Goal: Task Accomplishment & Management: Use online tool/utility

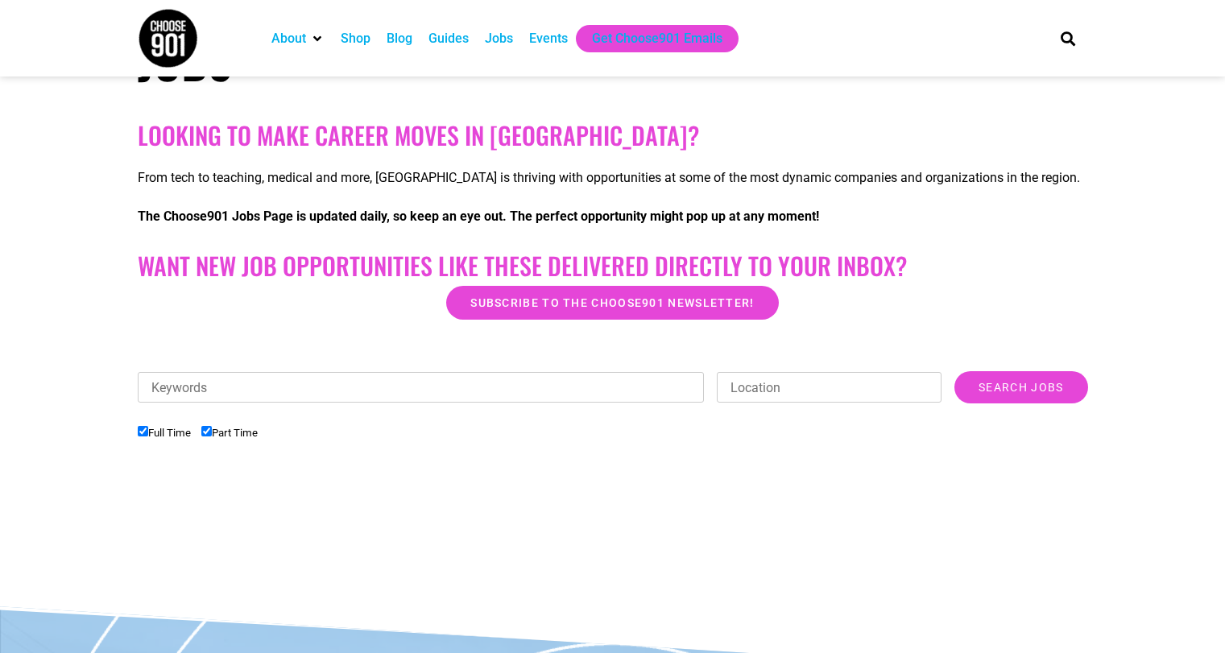
scroll to position [220, 0]
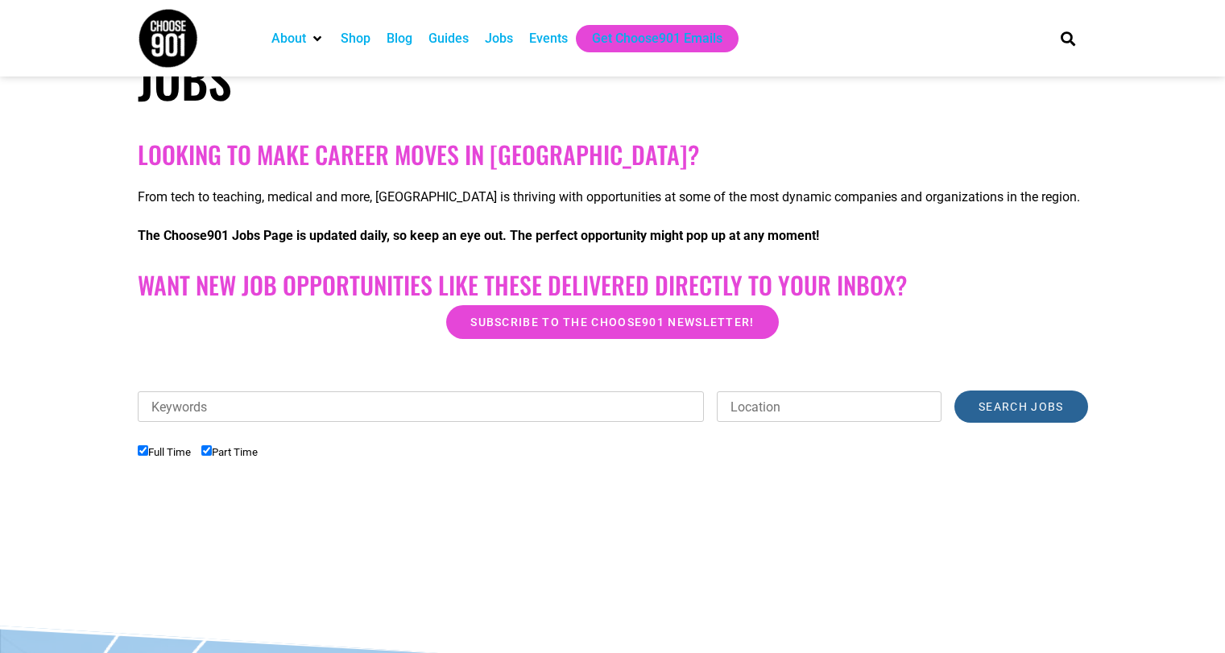
click at [1008, 396] on input "Search Jobs" at bounding box center [1020, 407] width 133 height 32
click at [373, 399] on input "Keywords" at bounding box center [421, 406] width 567 height 31
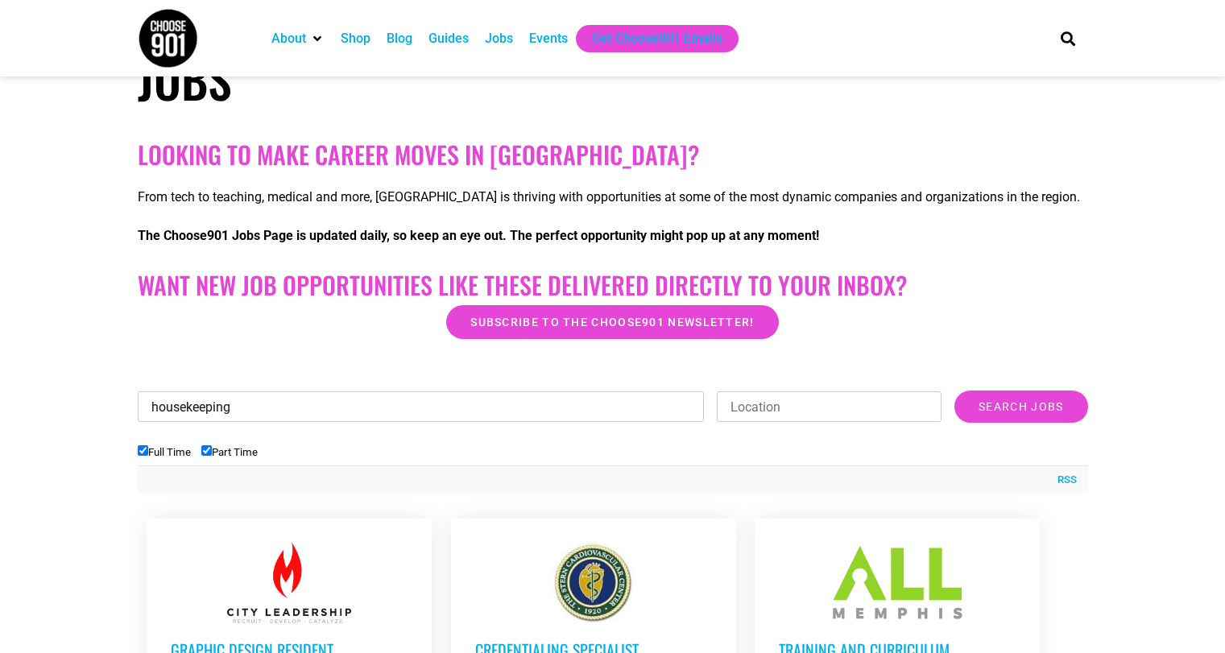
type input "housekeeping"
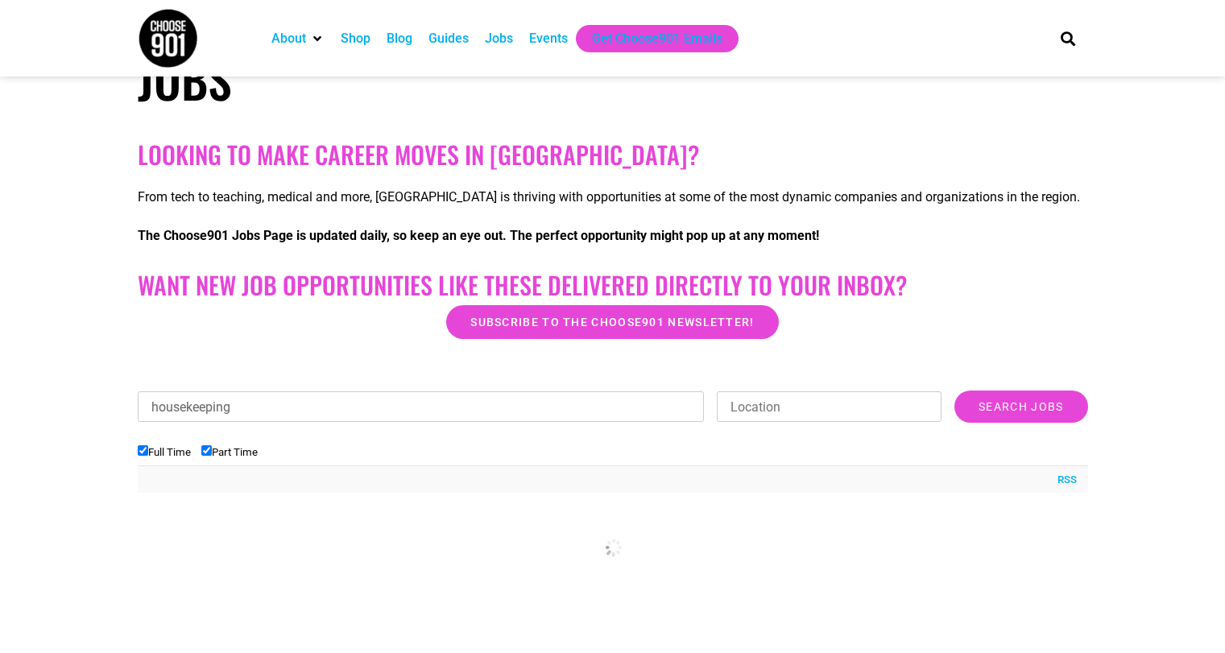
click at [785, 409] on input "Location" at bounding box center [829, 406] width 225 height 31
type input "Memphis"
click at [1009, 400] on input "Search Jobs" at bounding box center [1020, 407] width 133 height 32
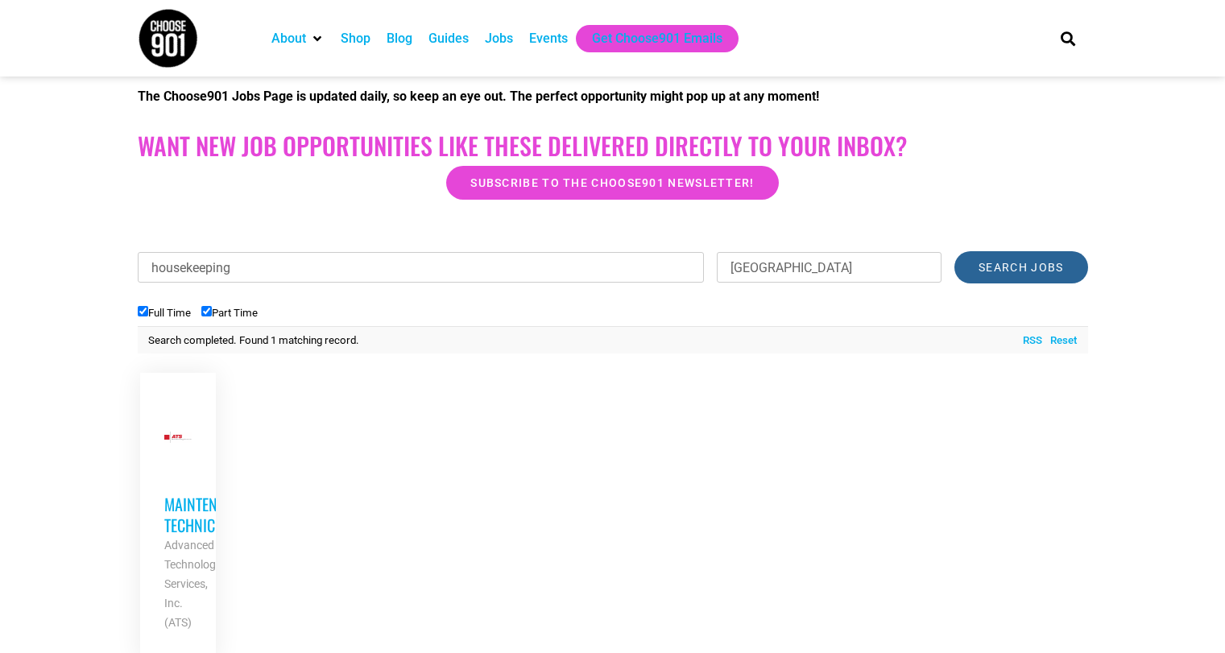
scroll to position [0, 0]
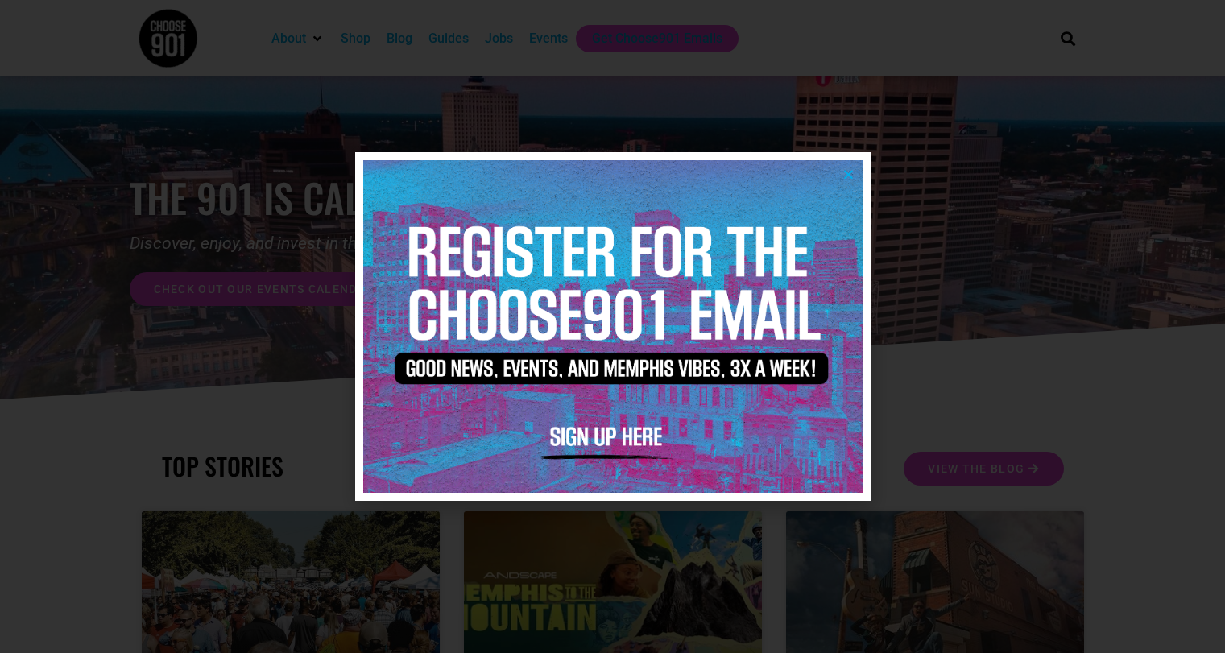
drag, startPoint x: 851, startPoint y: 176, endPoint x: 869, endPoint y: 191, distance: 23.4
click at [851, 176] on icon "Close" at bounding box center [848, 174] width 12 height 12
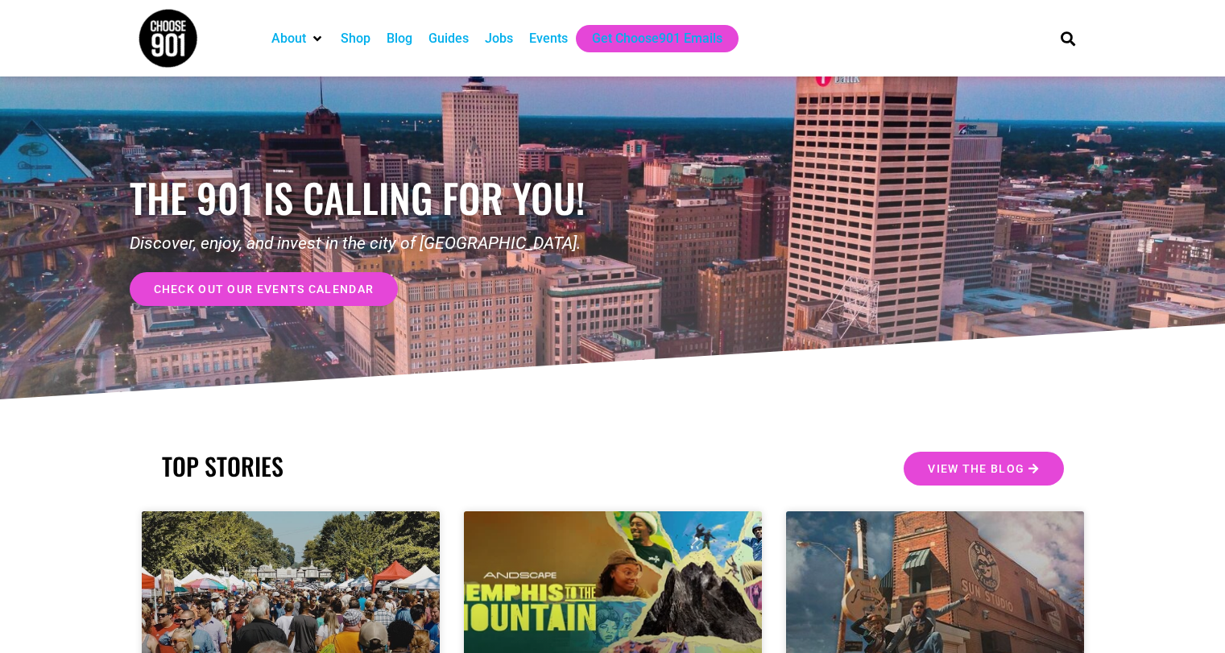
click at [507, 35] on div "Jobs" at bounding box center [499, 38] width 28 height 19
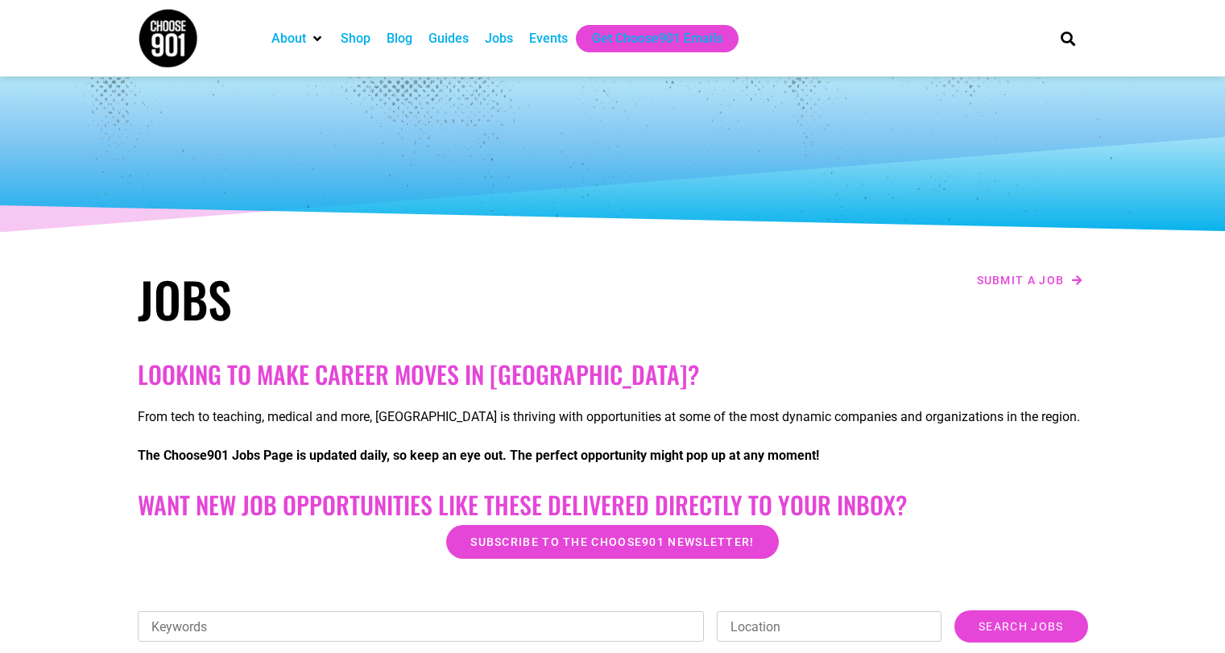
click at [270, 379] on h2 "Looking to make career moves in [GEOGRAPHIC_DATA]?" at bounding box center [613, 374] width 950 height 29
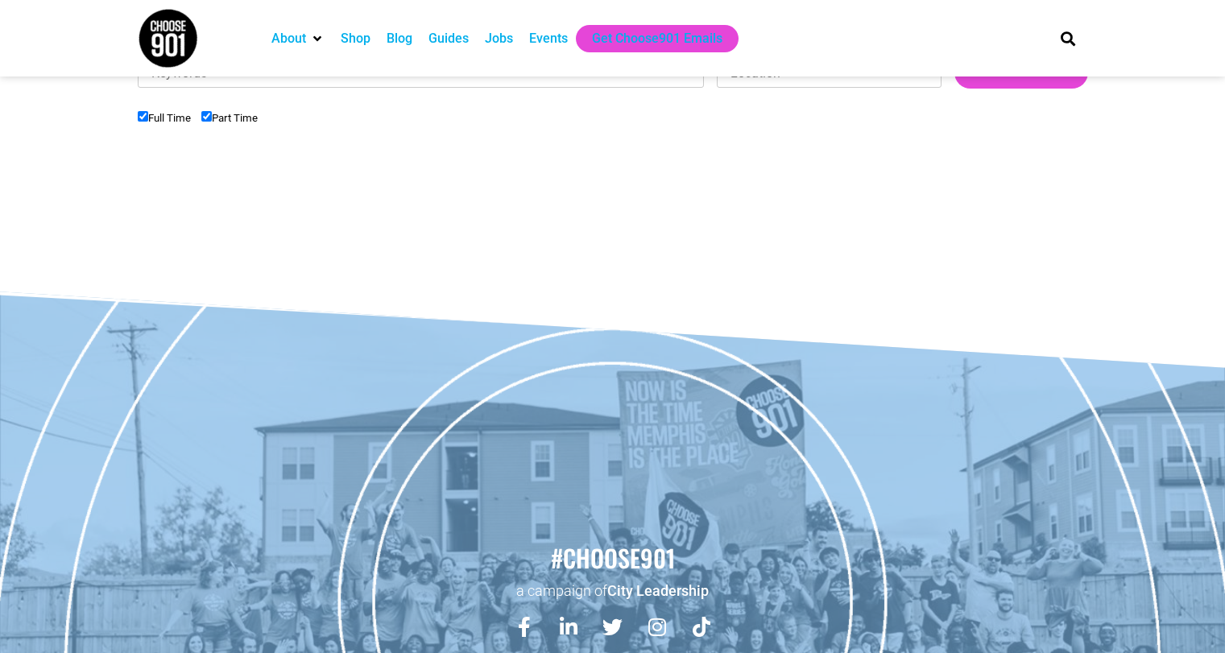
scroll to position [699, 0]
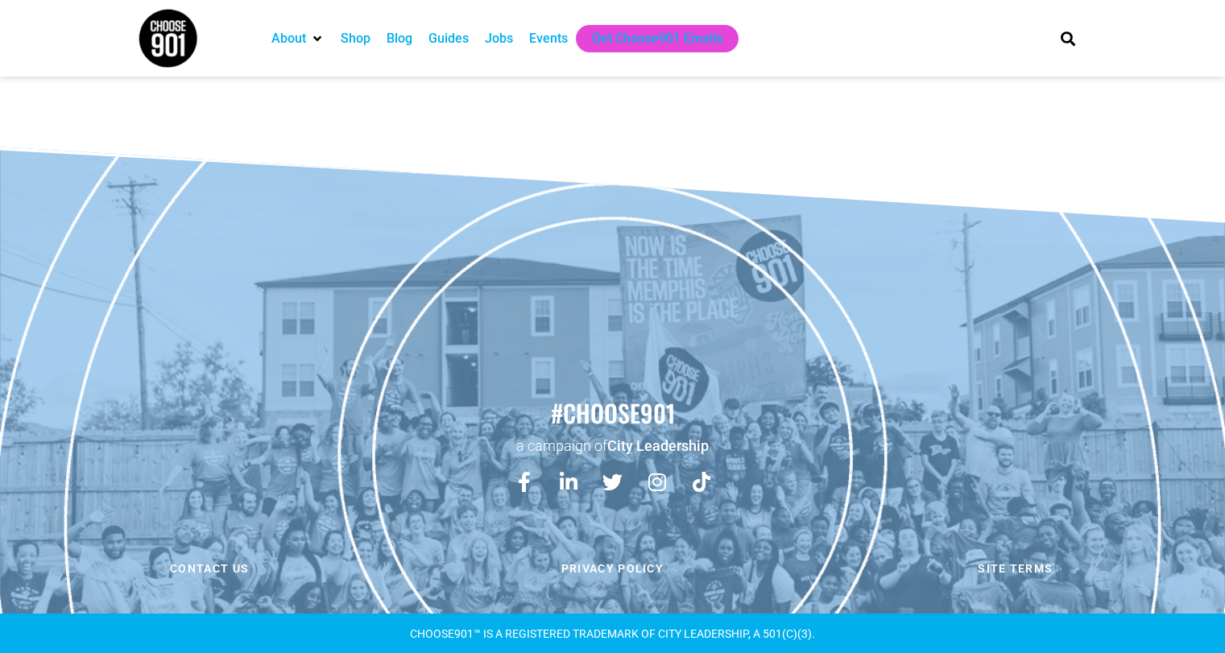
click at [503, 39] on div "Jobs" at bounding box center [499, 38] width 28 height 19
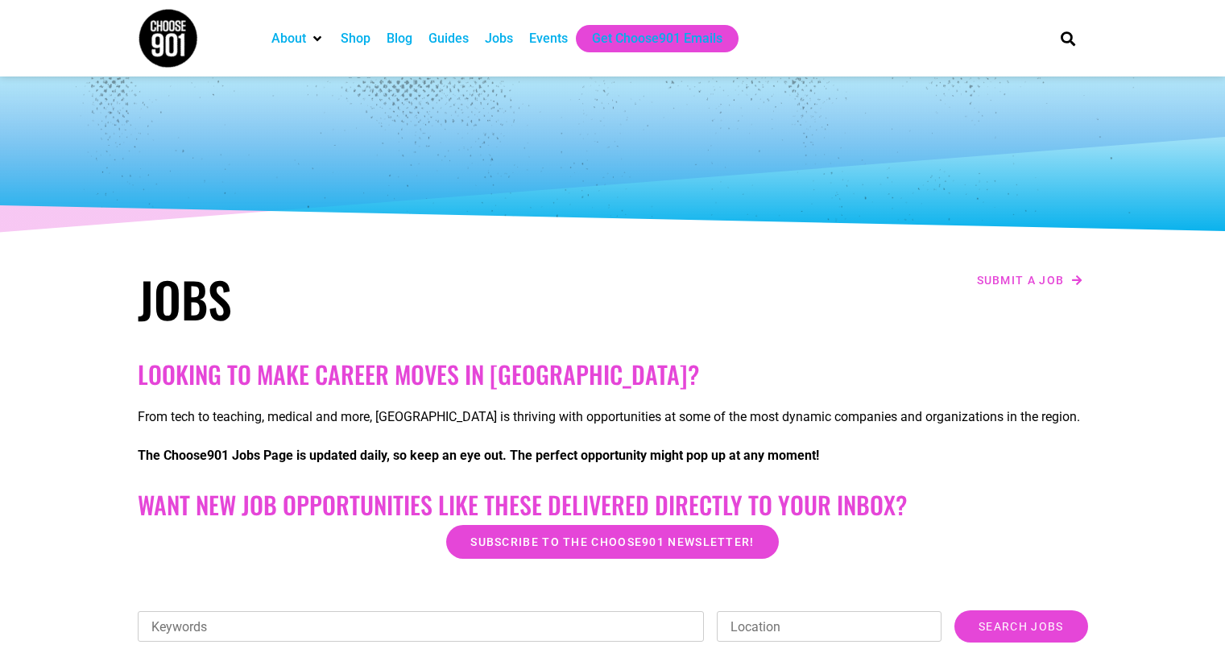
drag, startPoint x: 307, startPoint y: 381, endPoint x: 307, endPoint y: 372, distance: 8.9
click at [307, 374] on h2 "Looking to make career moves in [GEOGRAPHIC_DATA]?" at bounding box center [613, 374] width 950 height 29
click at [307, 372] on h2 "Looking to make career moves in [GEOGRAPHIC_DATA]?" at bounding box center [613, 374] width 950 height 29
click at [1012, 627] on input "Search Jobs" at bounding box center [1020, 627] width 133 height 32
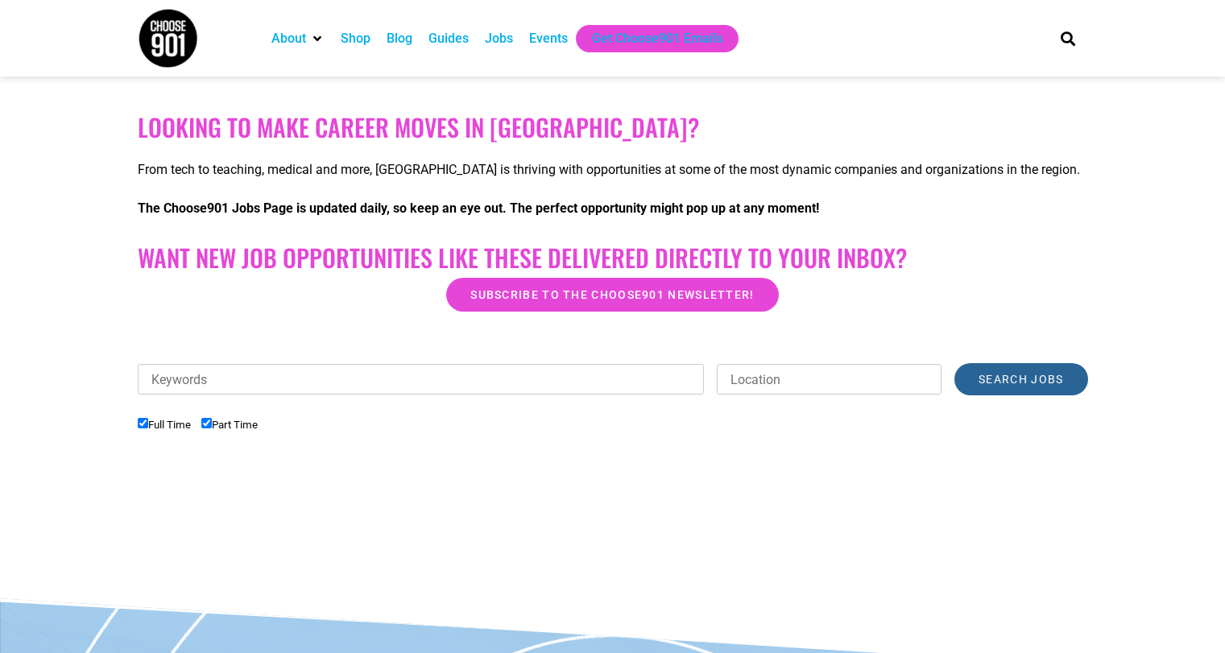
scroll to position [250, 0]
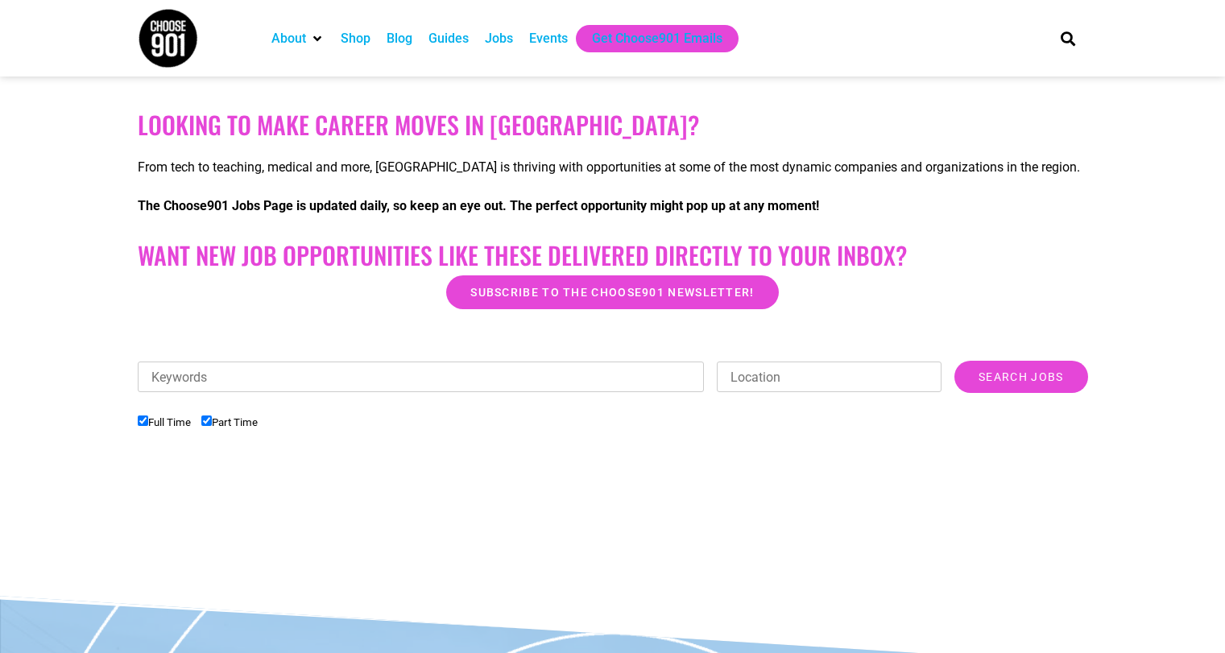
click at [778, 380] on input "Location" at bounding box center [829, 377] width 225 height 31
type input "memphis"
click at [286, 383] on input "Keywords" at bounding box center [421, 377] width 567 height 31
type input "housekeeping"
click at [1024, 375] on input "Search Jobs" at bounding box center [1020, 377] width 133 height 32
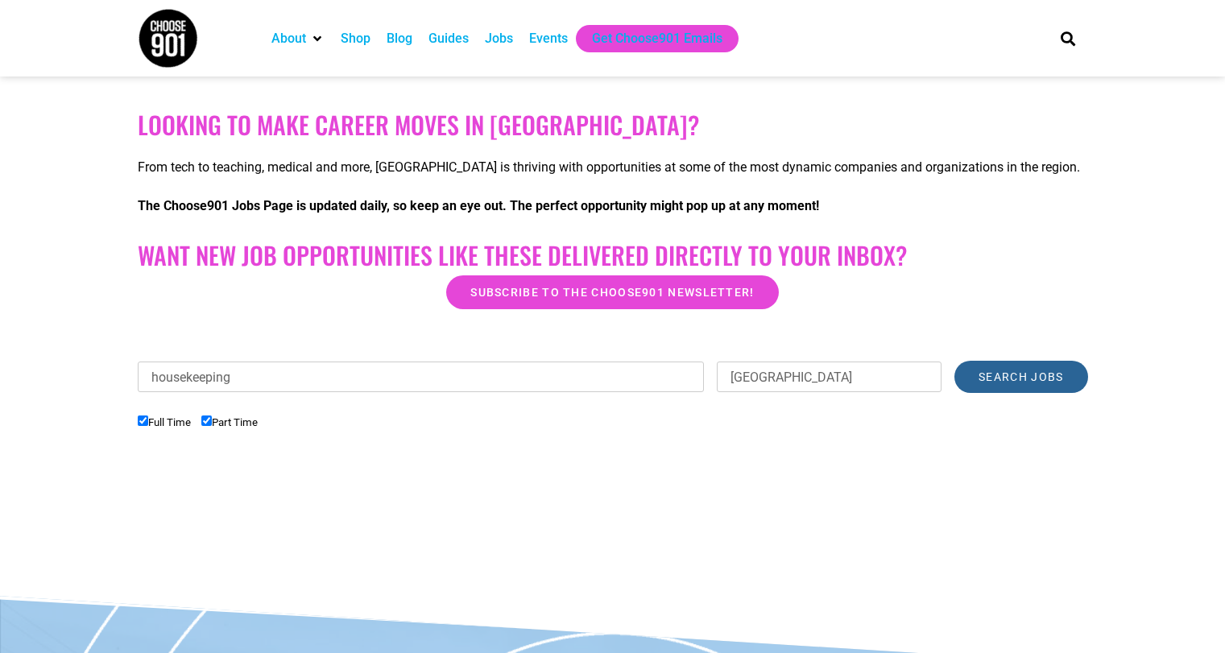
click at [1006, 374] on input "Search Jobs" at bounding box center [1020, 377] width 133 height 32
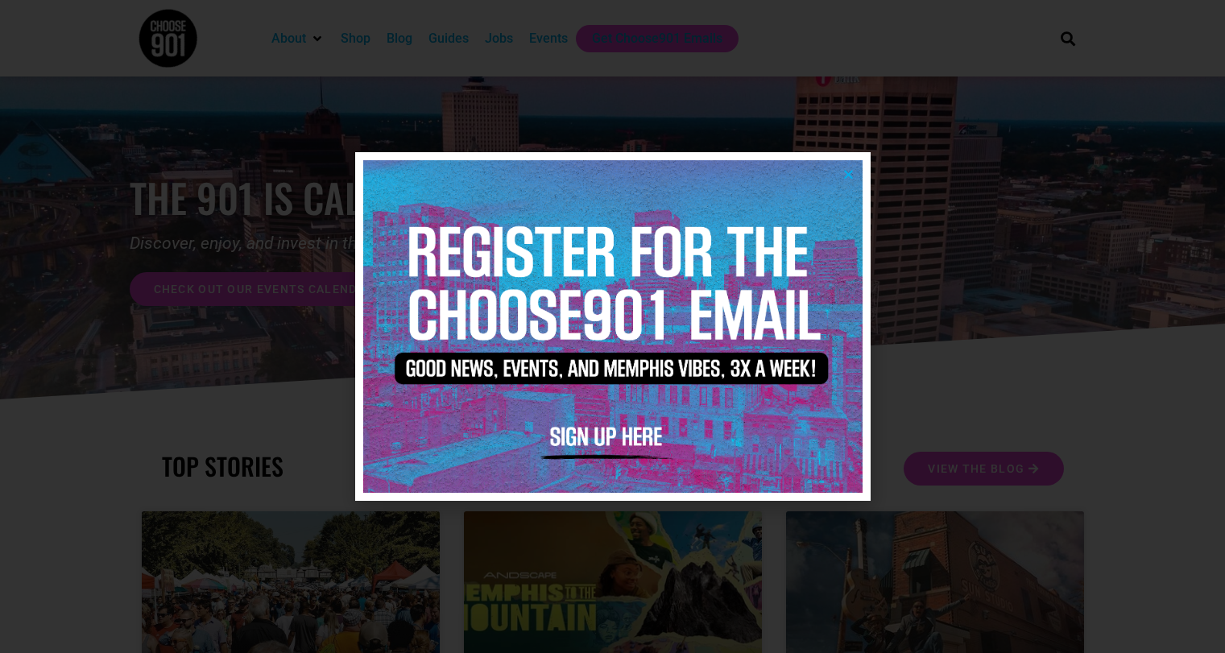
drag, startPoint x: 629, startPoint y: 442, endPoint x: 647, endPoint y: 440, distance: 17.9
click at [629, 441] on img at bounding box center [612, 326] width 499 height 333
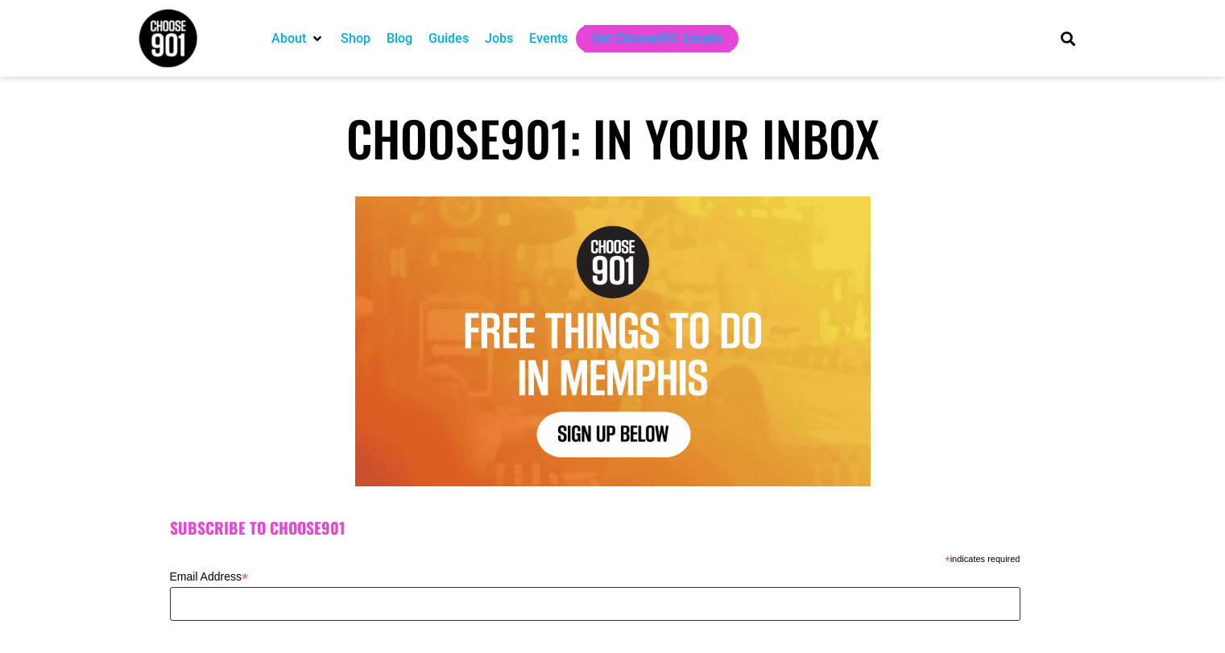
click at [253, 597] on input "Email Address *" at bounding box center [595, 604] width 851 height 34
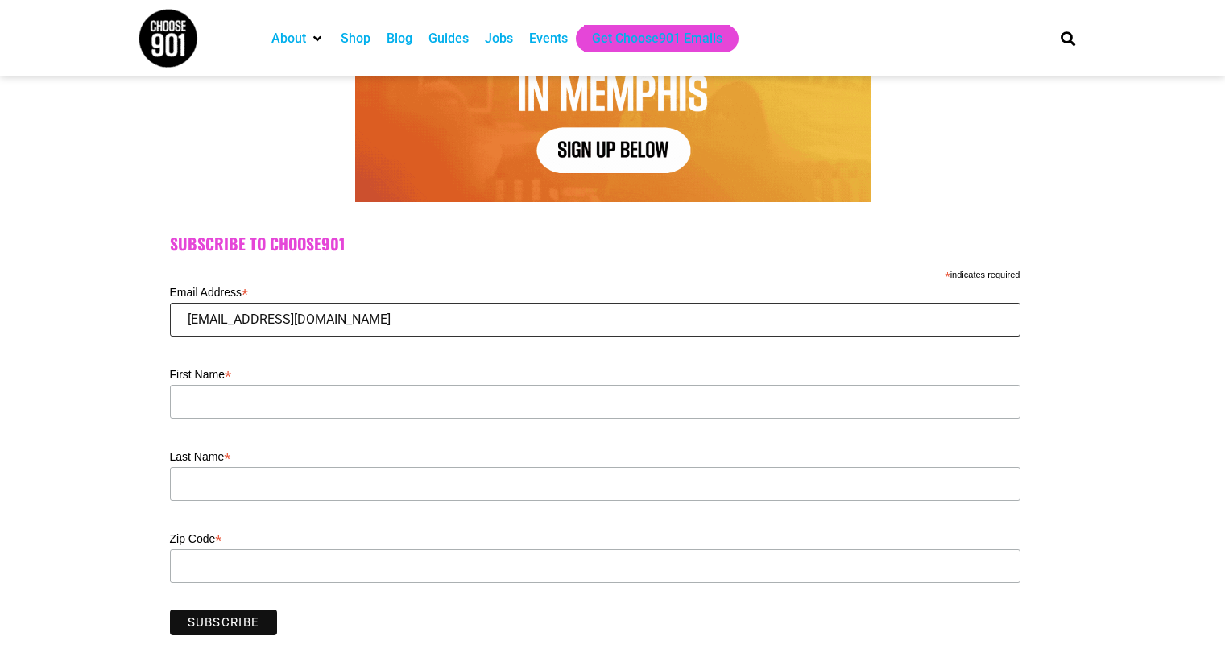
scroll to position [286, 0]
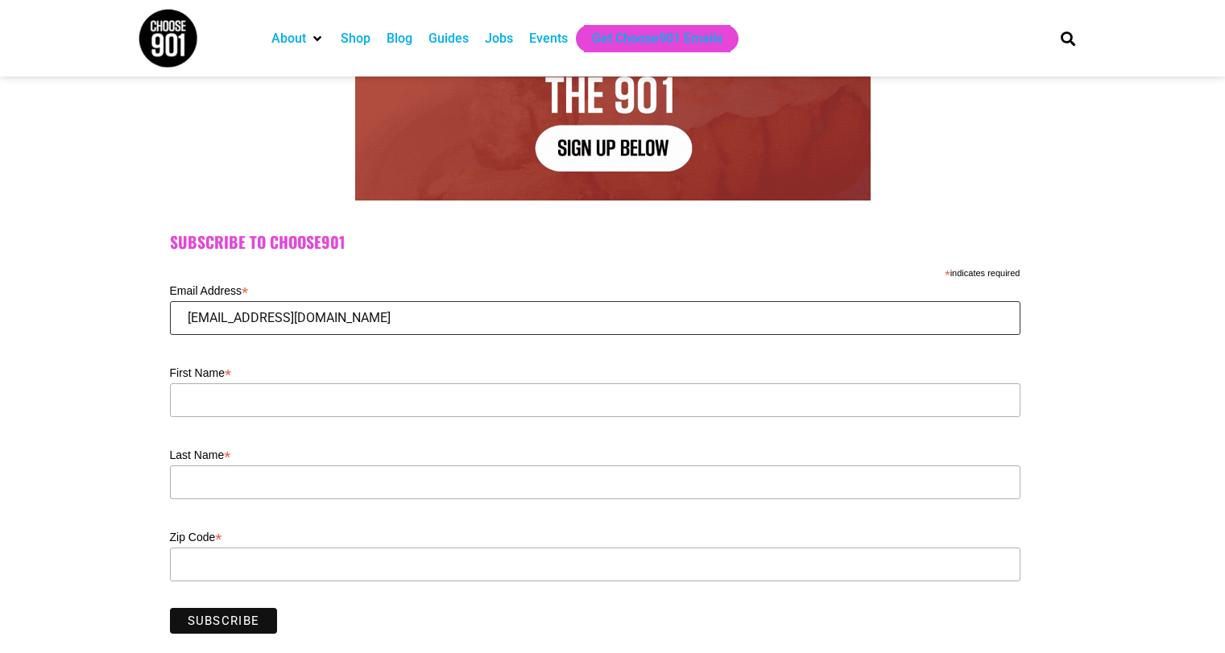
type input "[EMAIL_ADDRESS][DOMAIN_NAME]"
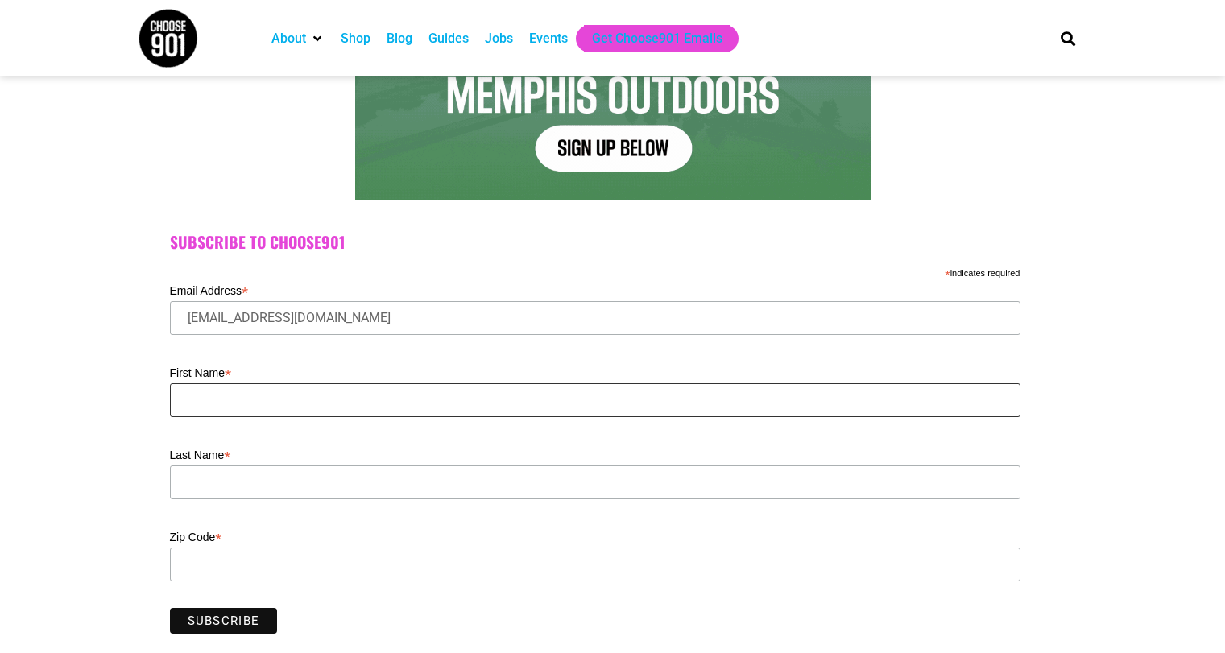
click at [255, 393] on input "First Name *" at bounding box center [595, 400] width 851 height 34
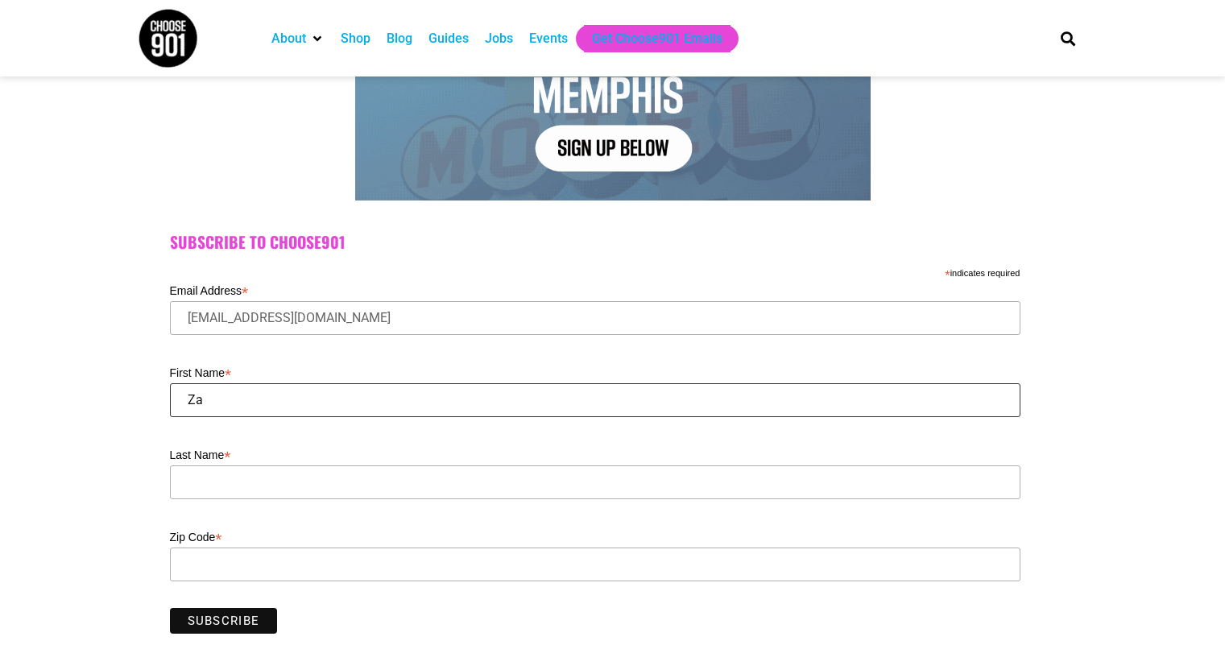
type input "Z"
type input "Lazarah"
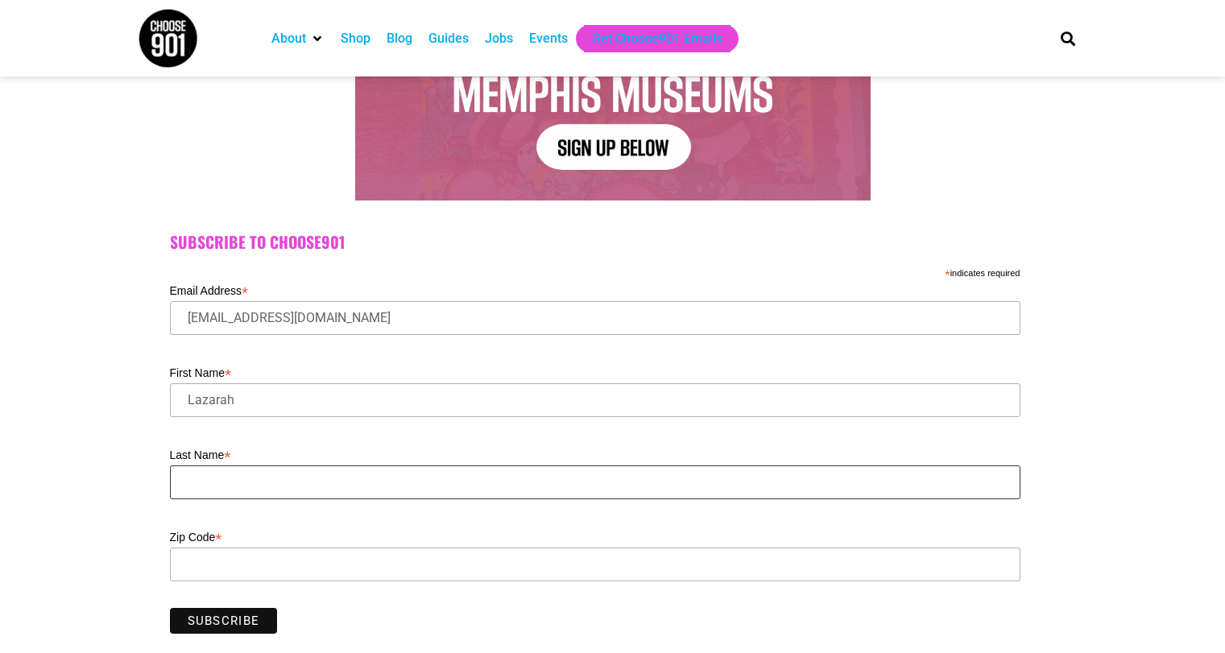
click at [224, 477] on input "Last Name *" at bounding box center [595, 483] width 851 height 34
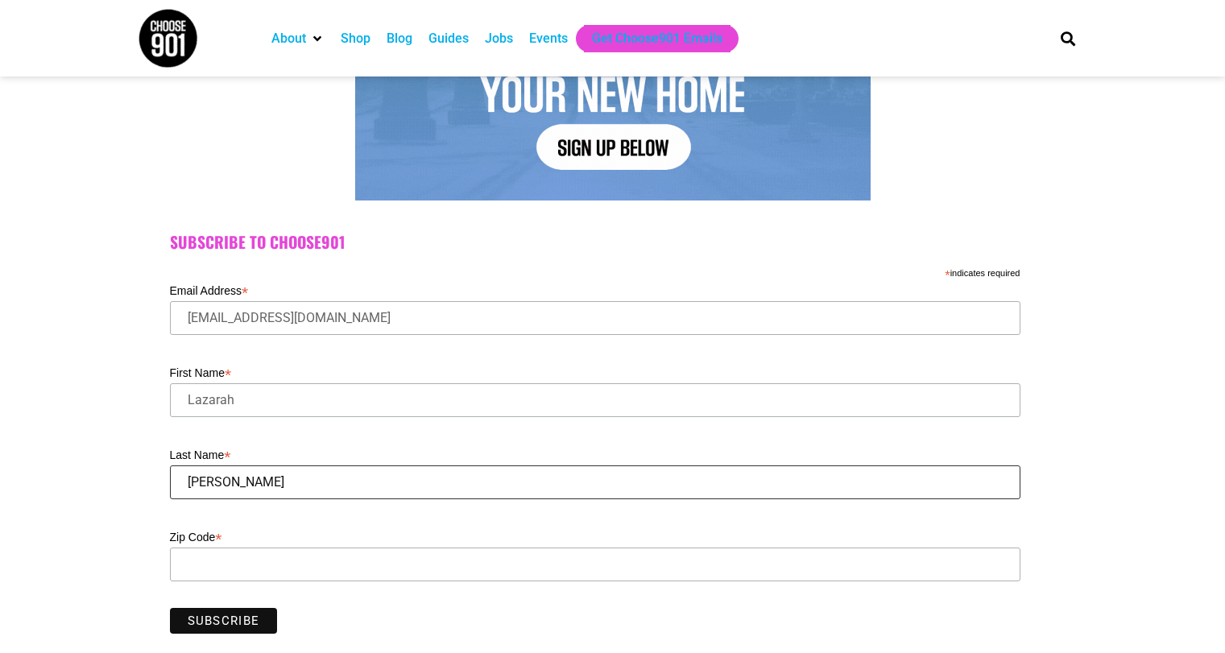
type input "McGill"
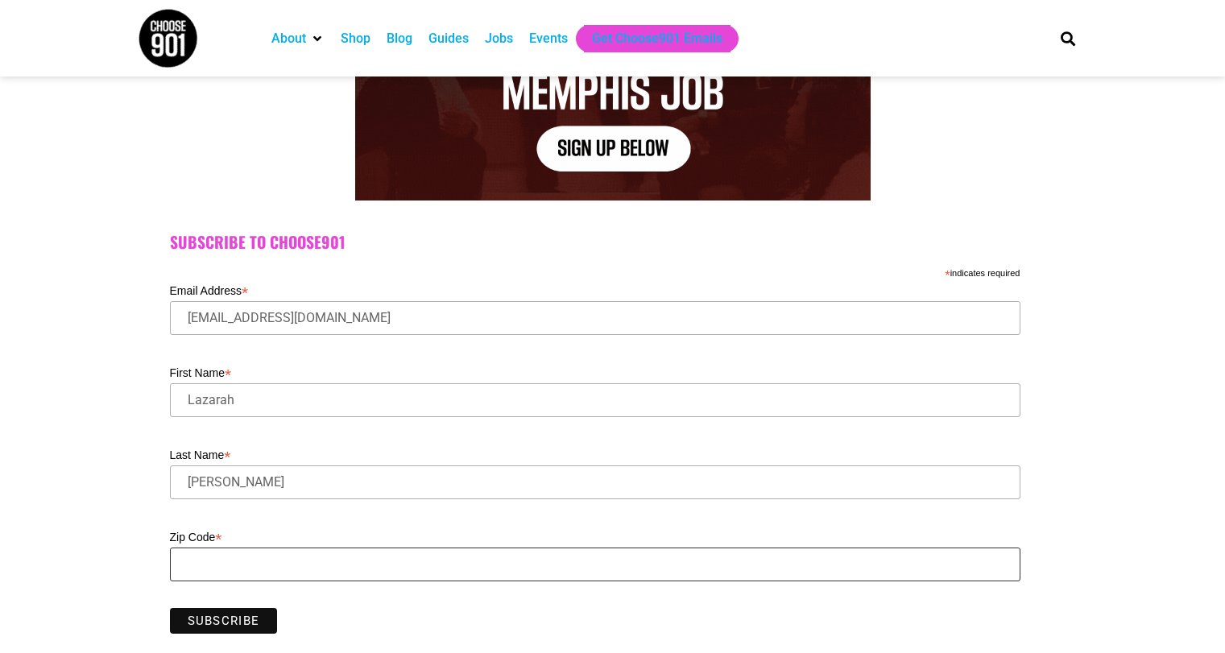
click at [240, 556] on input "Zip Code *" at bounding box center [595, 565] width 851 height 34
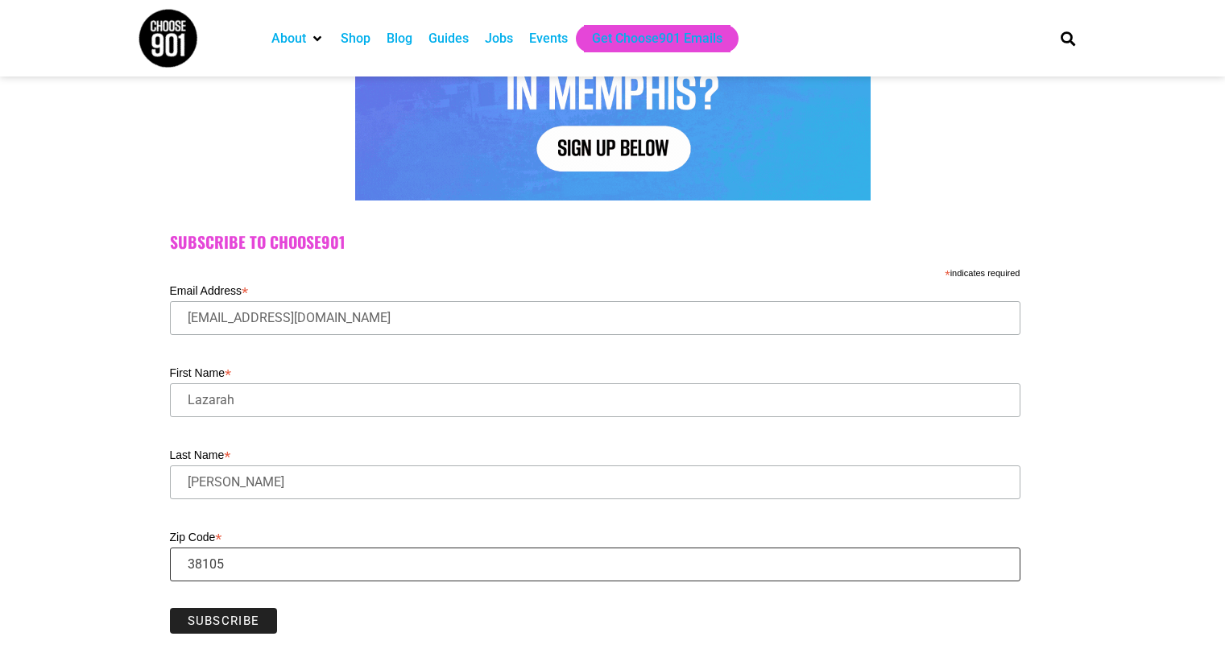
type input "38105"
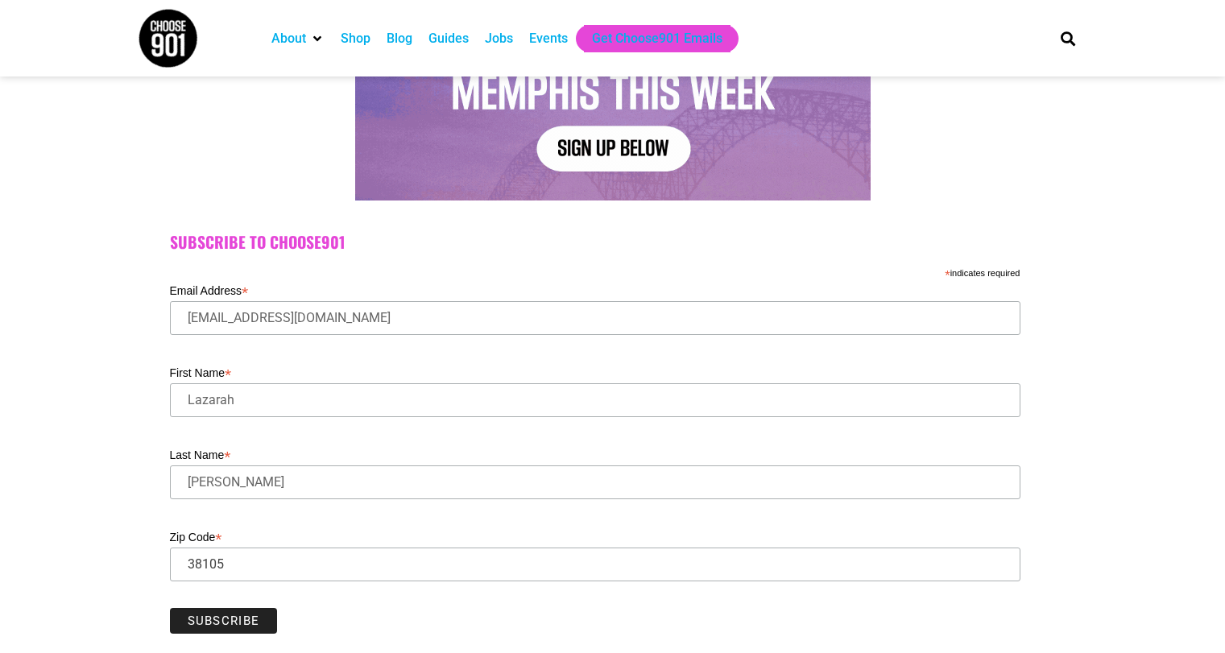
click at [232, 615] on input "Subscribe" at bounding box center [224, 621] width 108 height 26
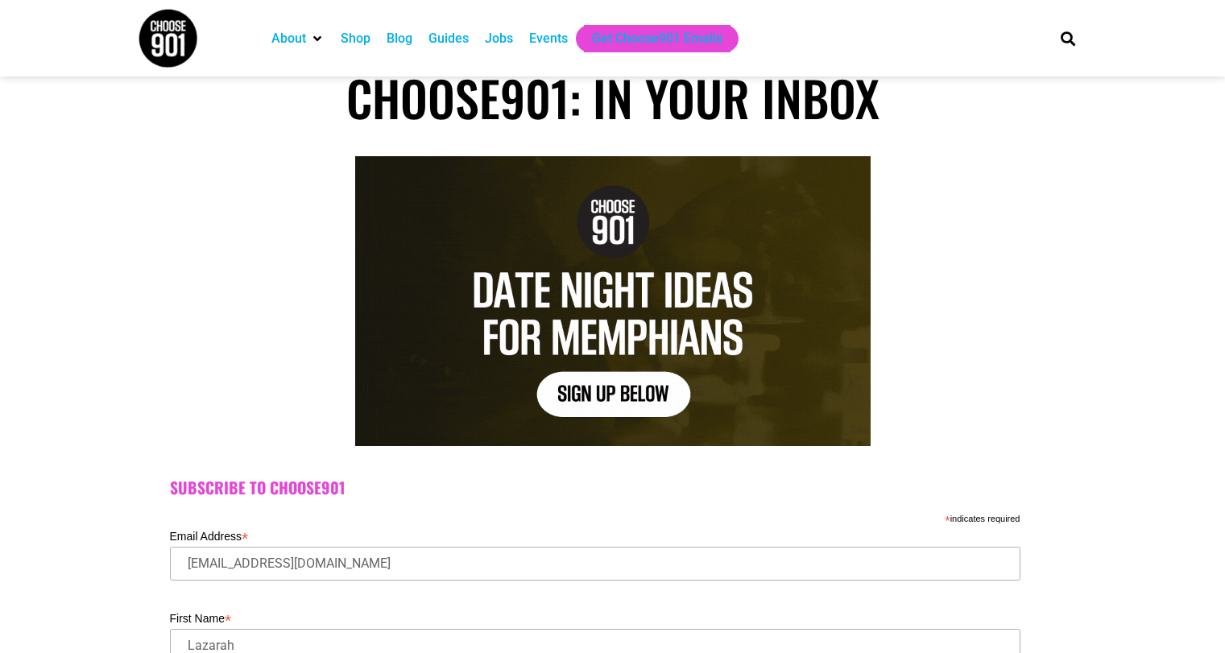
scroll to position [0, 0]
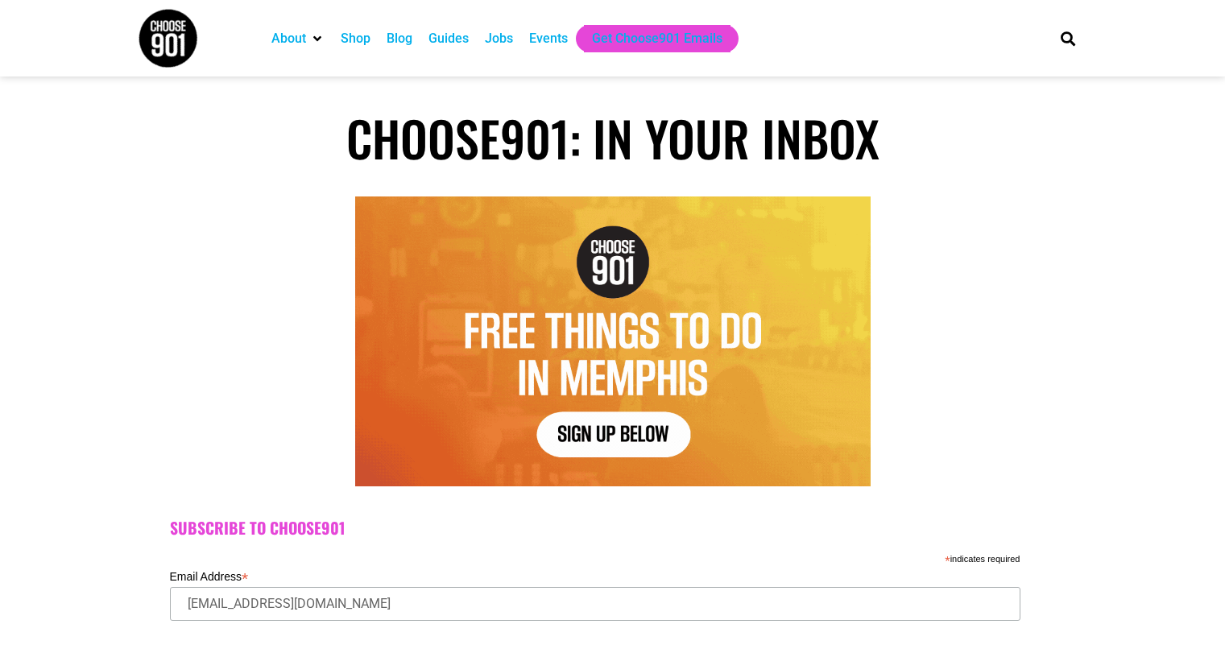
click at [496, 39] on div "Jobs" at bounding box center [499, 38] width 28 height 19
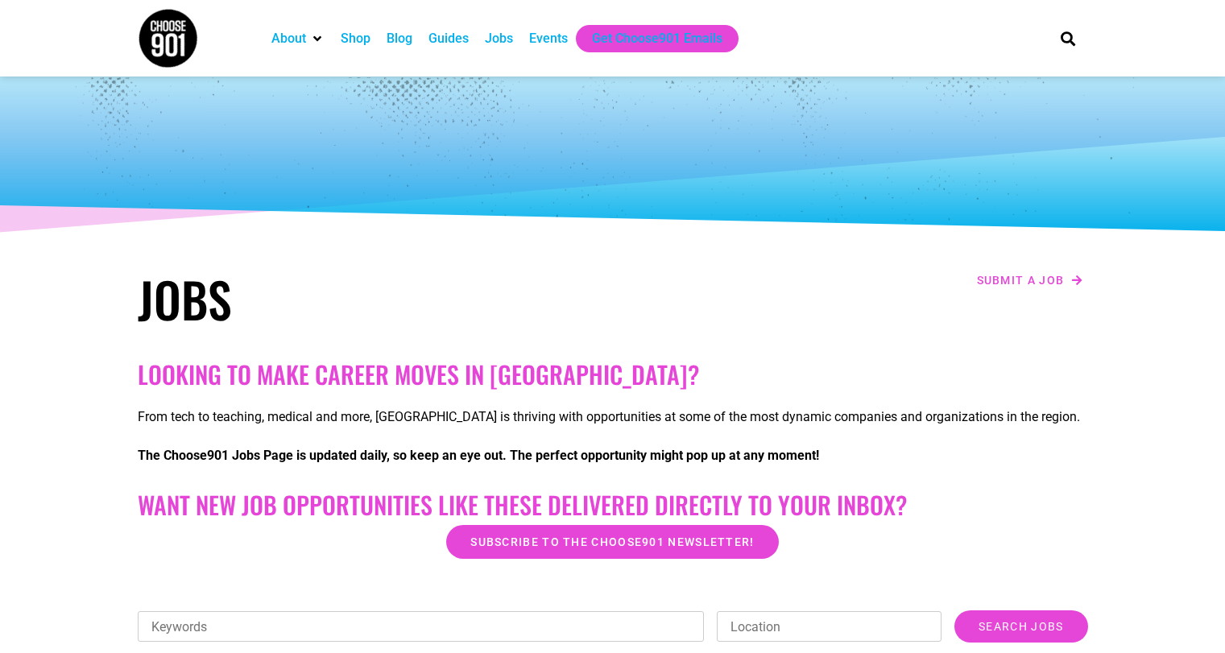
click at [362, 375] on h2 "Looking to make career moves in [GEOGRAPHIC_DATA]?" at bounding box center [613, 374] width 950 height 29
click at [362, 374] on h2 "Looking to make career moves in [GEOGRAPHIC_DATA]?" at bounding box center [613, 374] width 950 height 29
click at [747, 368] on h2 "Looking to make career moves in [GEOGRAPHIC_DATA]?" at bounding box center [613, 374] width 950 height 29
click at [774, 448] on strong "The Choose901 Jobs Page is updated daily, so keep an eye out. The perfect oppor…" at bounding box center [478, 455] width 681 height 15
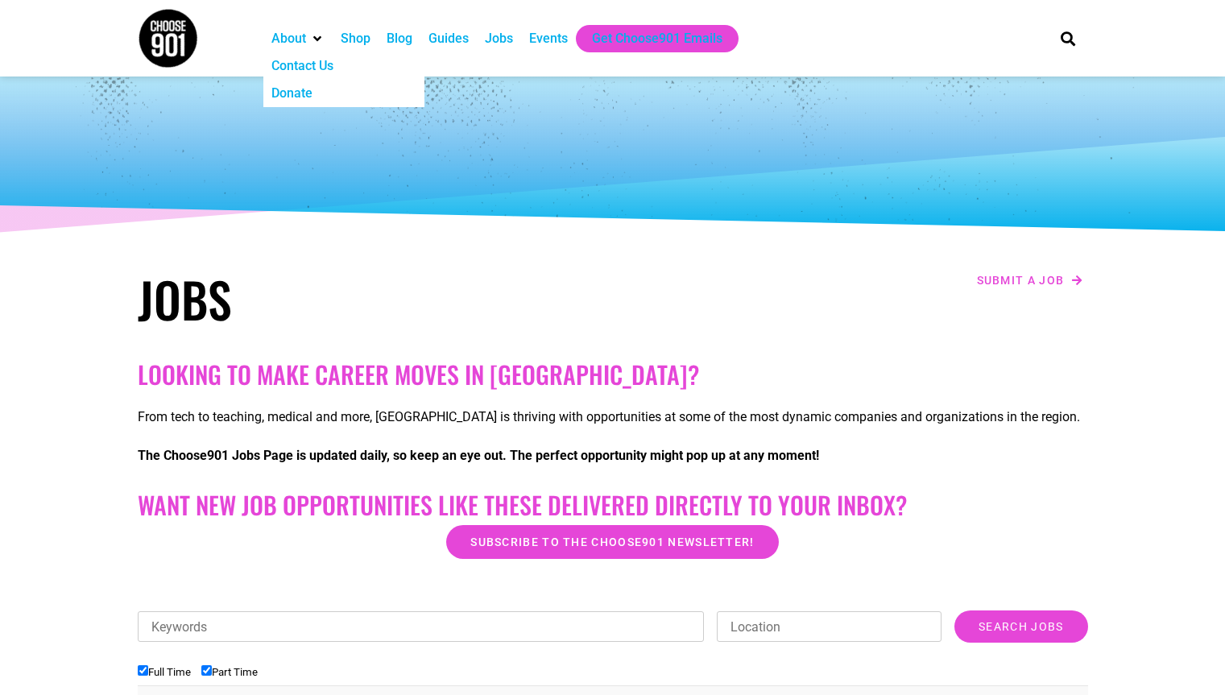
click at [270, 625] on input "Keywords" at bounding box center [421, 626] width 567 height 31
click at [797, 637] on input "Location" at bounding box center [829, 626] width 225 height 31
type input "memphis"
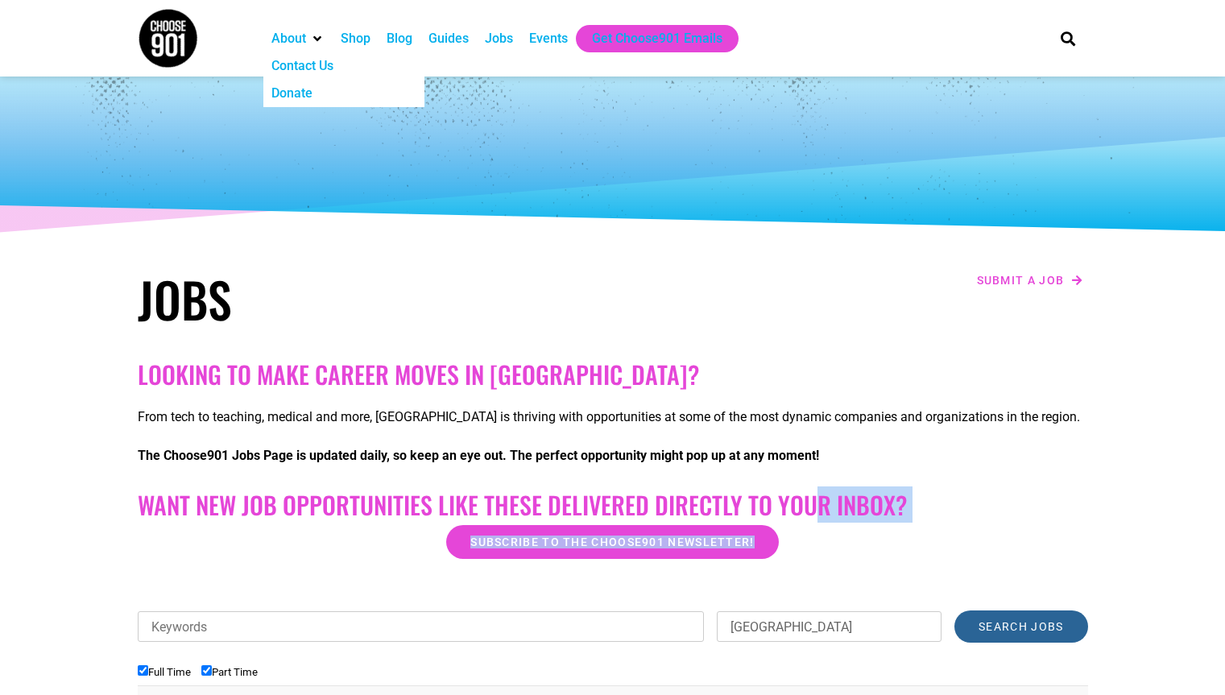
click at [1004, 630] on input "Search Jobs" at bounding box center [1020, 627] width 133 height 32
click at [1014, 629] on input "Search Jobs" at bounding box center [1020, 627] width 133 height 32
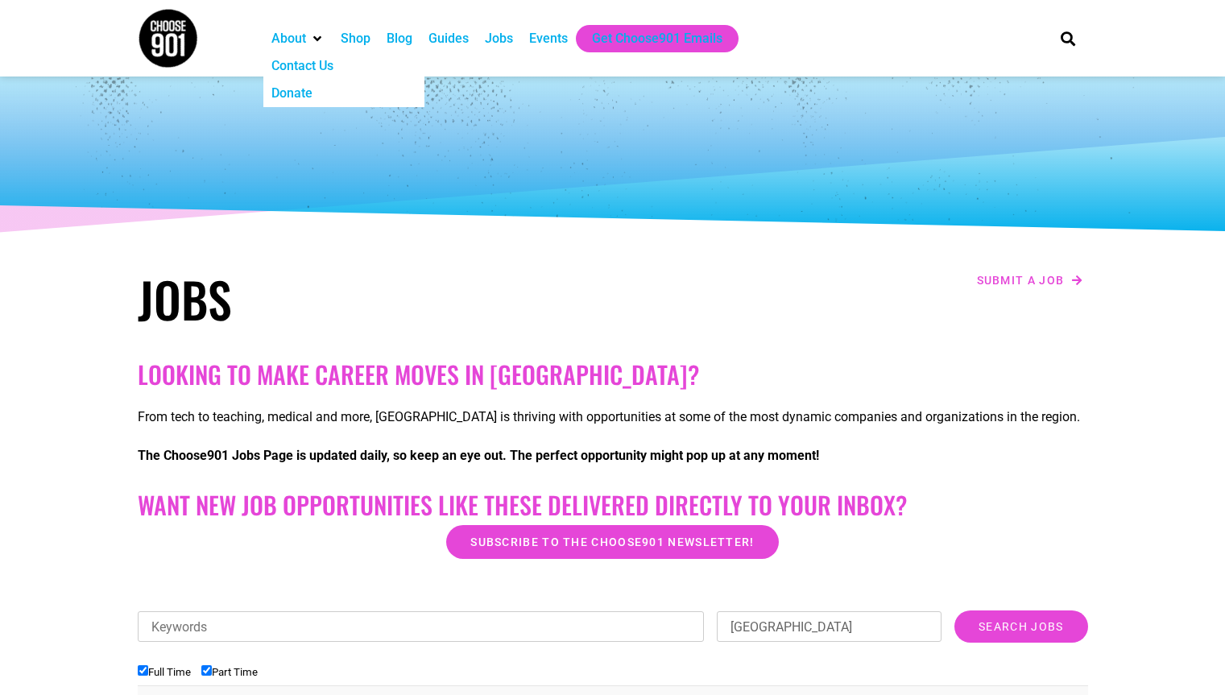
click at [458, 35] on div "Guides" at bounding box center [448, 38] width 40 height 19
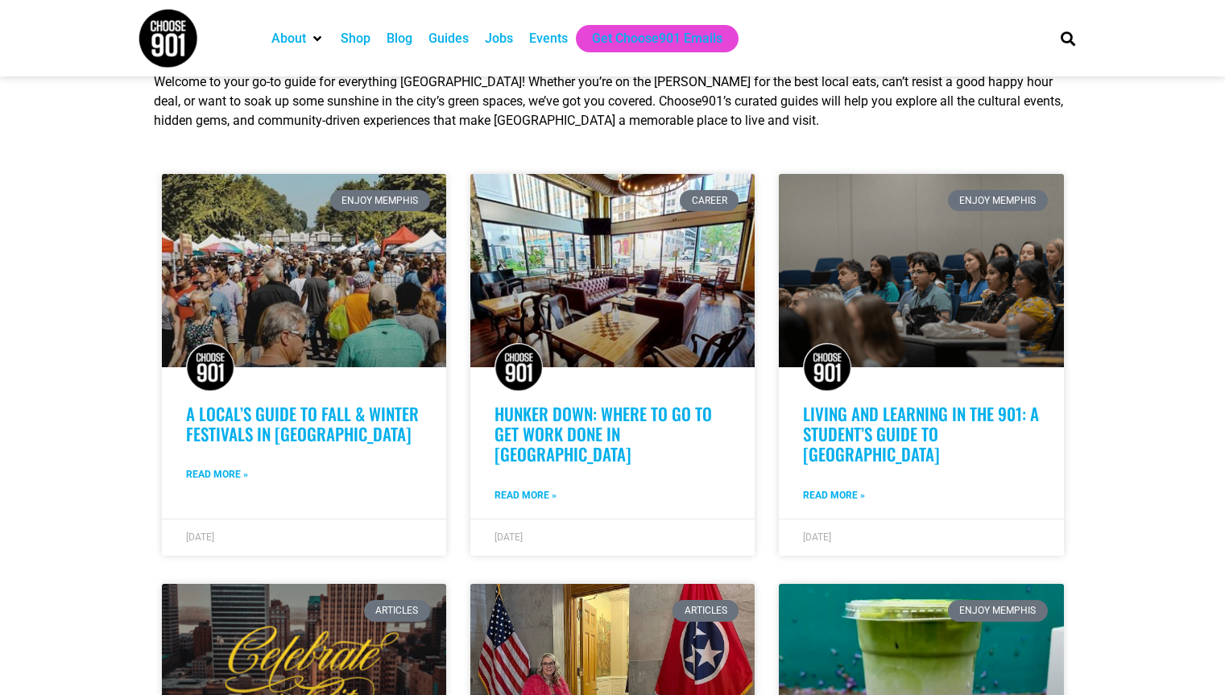
scroll to position [367, 0]
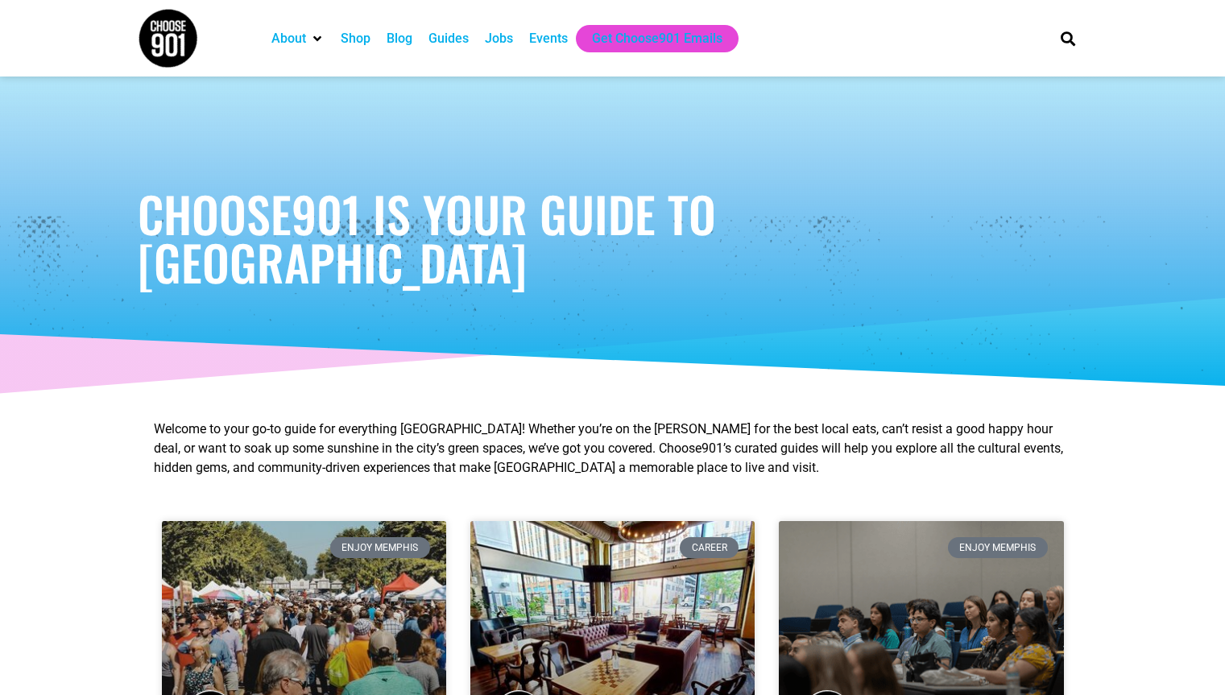
scroll to position [284, 0]
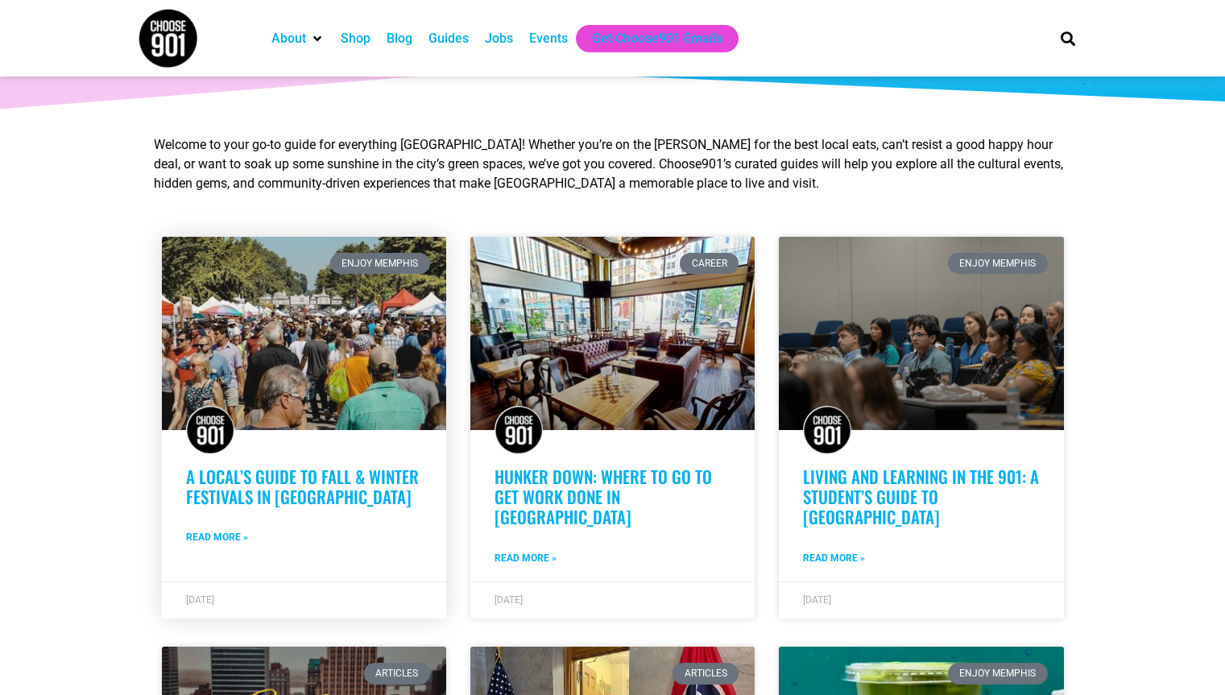
click at [363, 379] on link at bounding box center [304, 333] width 284 height 193
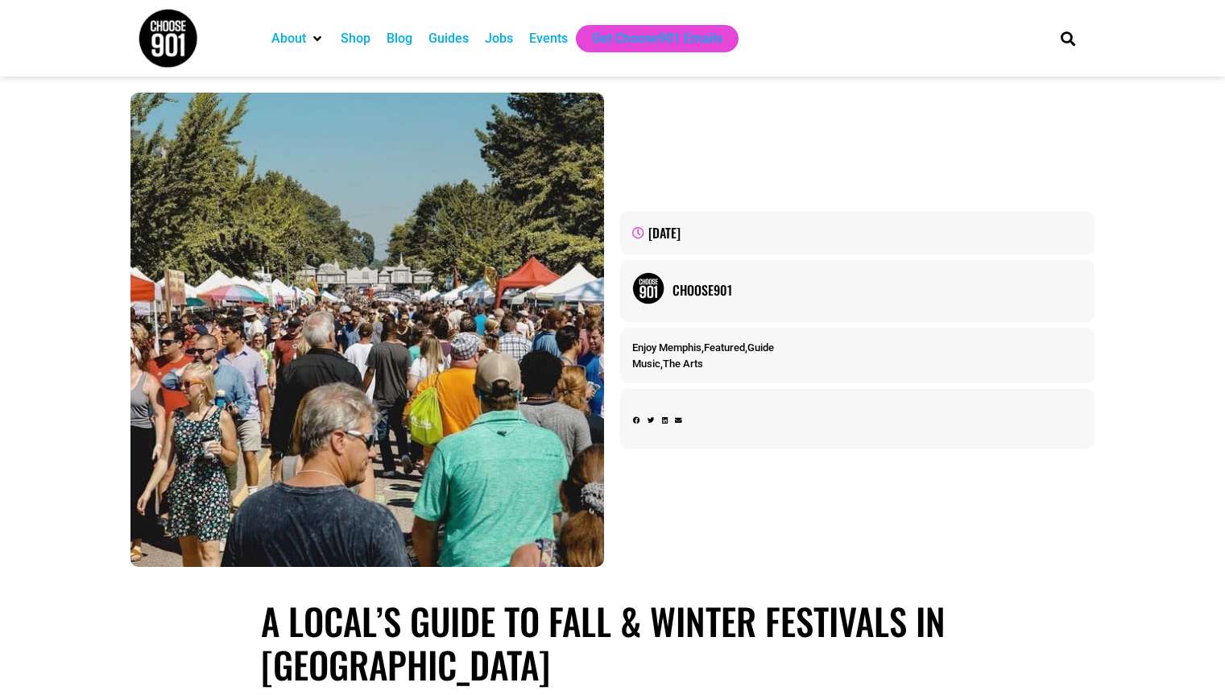
click at [455, 43] on div "Guides" at bounding box center [448, 38] width 40 height 19
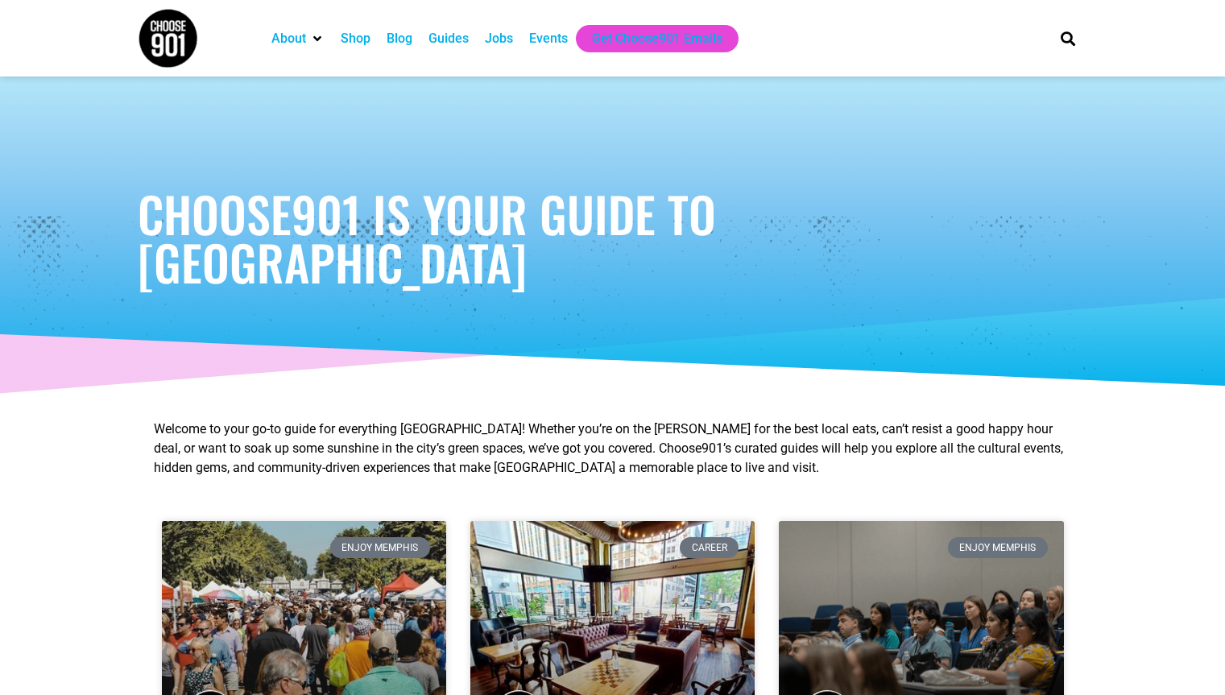
click at [503, 39] on div "Jobs" at bounding box center [499, 38] width 28 height 19
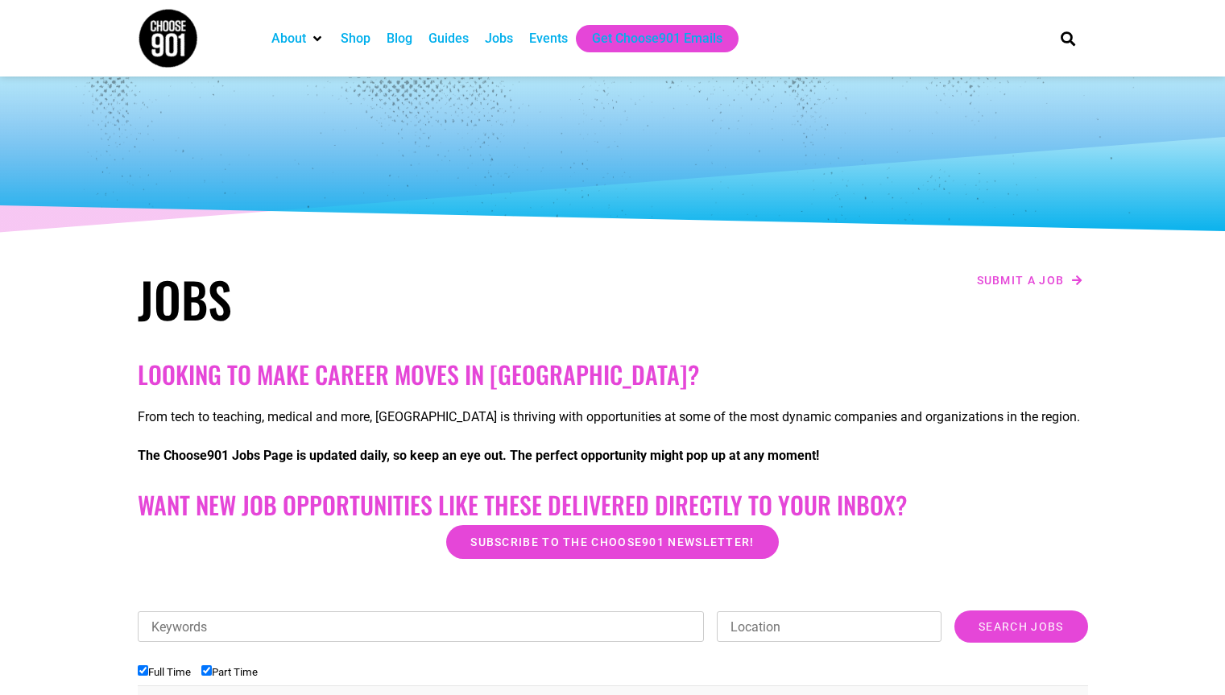
click at [439, 371] on h2 "Looking to make career moves in [GEOGRAPHIC_DATA]?" at bounding box center [613, 374] width 950 height 29
click at [739, 370] on h2 "Looking to make career moves in [GEOGRAPHIC_DATA]?" at bounding box center [613, 374] width 950 height 29
click at [1014, 630] on input "Search Jobs" at bounding box center [1020, 627] width 133 height 32
click at [1013, 630] on input "Search Jobs" at bounding box center [1020, 627] width 133 height 32
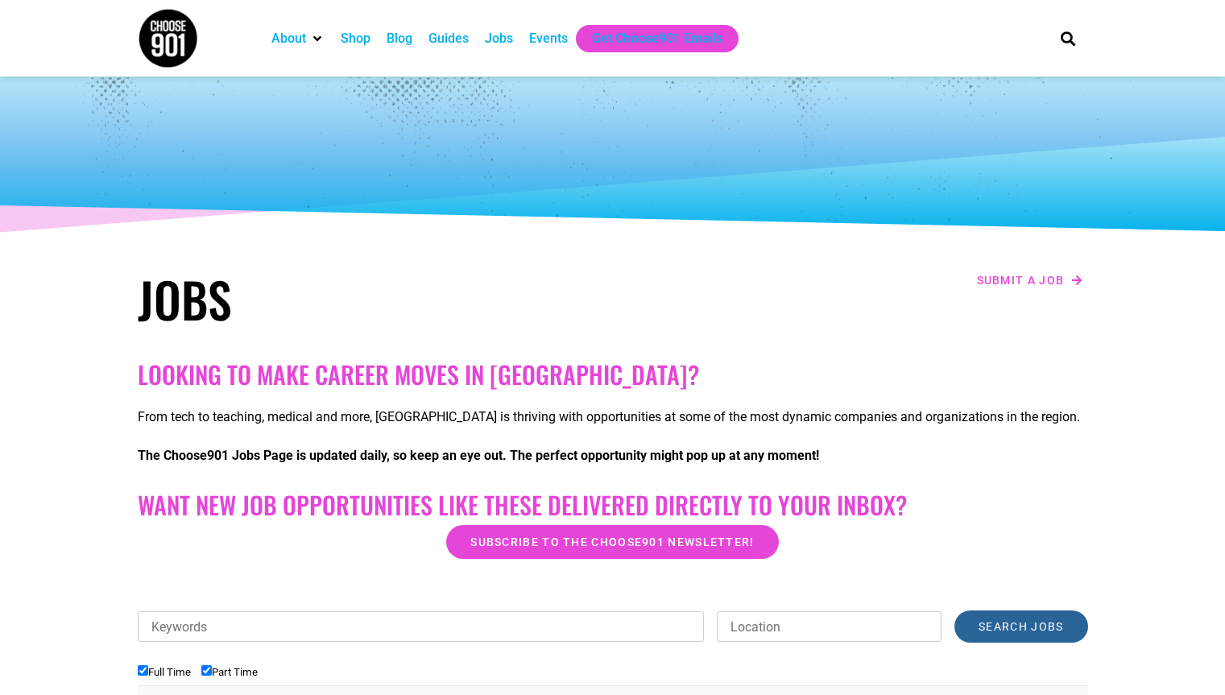
click at [1013, 630] on input "Search Jobs" at bounding box center [1020, 627] width 133 height 32
click at [443, 35] on div "Guides" at bounding box center [448, 38] width 40 height 19
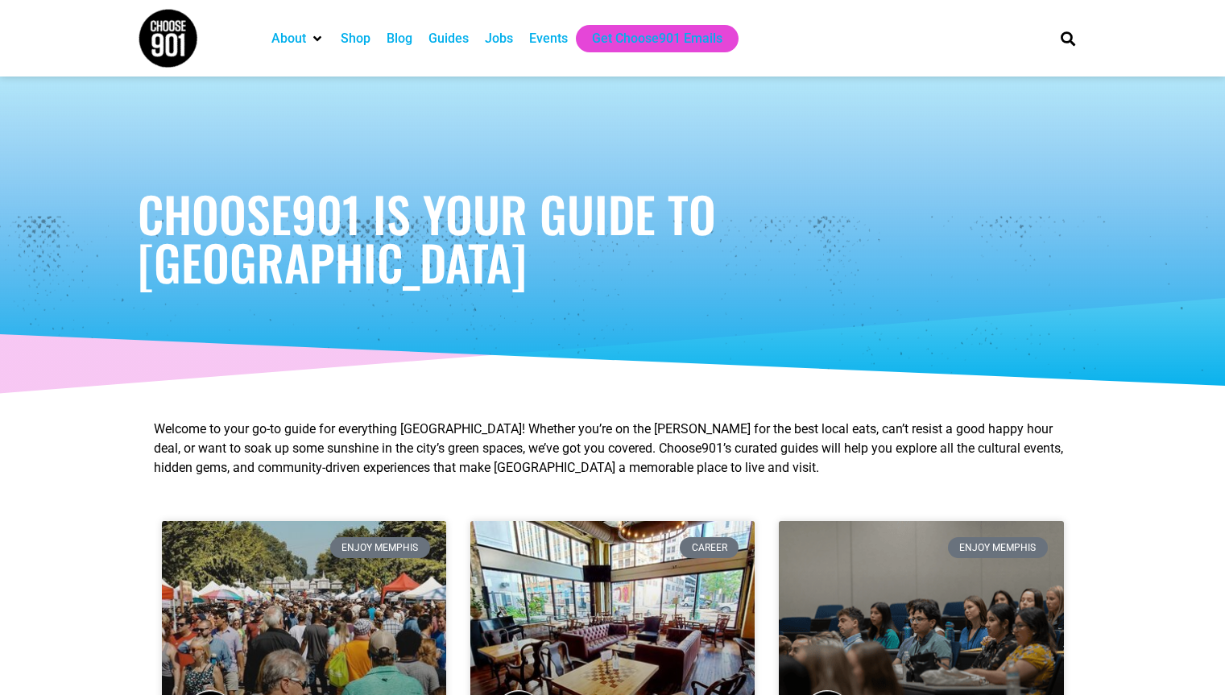
click at [491, 39] on div "Jobs" at bounding box center [499, 38] width 28 height 19
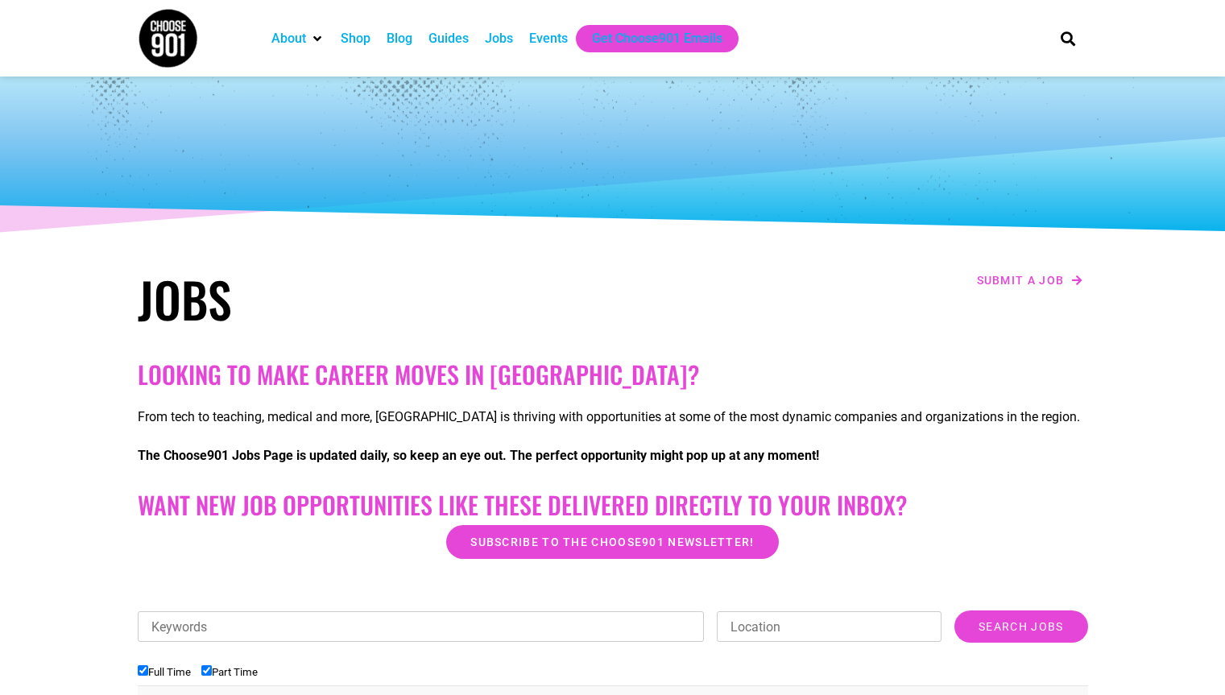
click at [288, 630] on input "Keywords" at bounding box center [421, 626] width 567 height 31
type input "housekeeping + kitchen"
click at [780, 629] on input "Location" at bounding box center [829, 626] width 225 height 31
type input "memphis"
click at [998, 623] on input "Search Jobs" at bounding box center [1020, 627] width 133 height 32
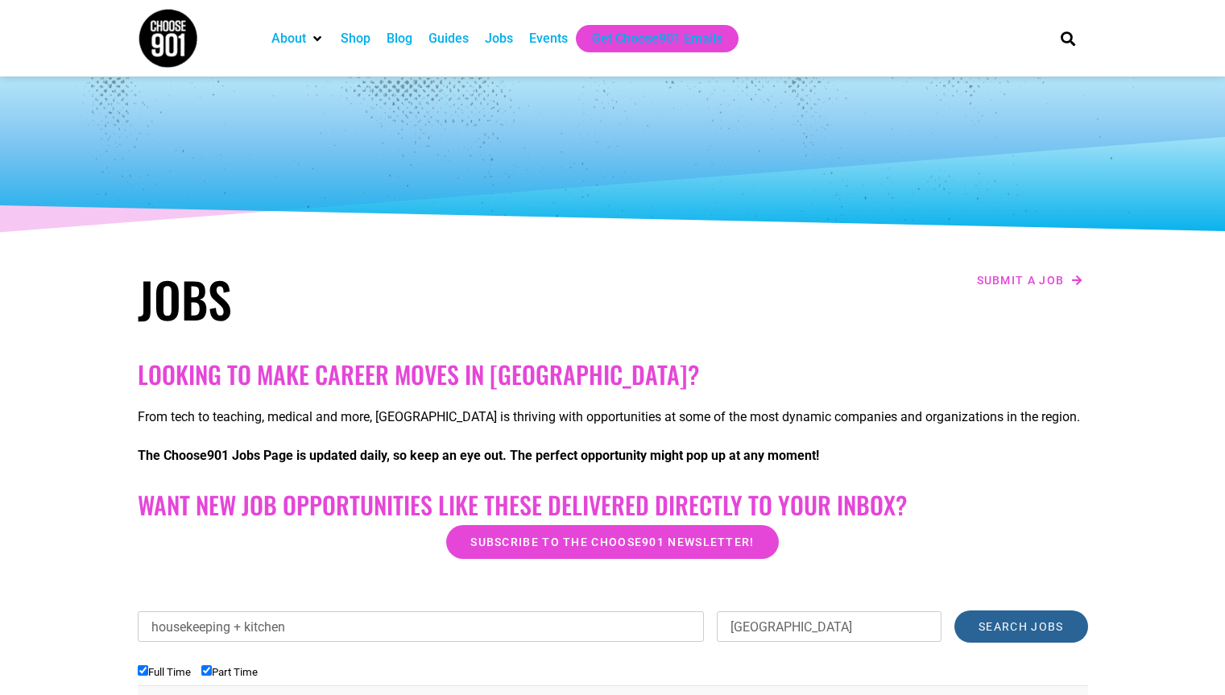
click at [1012, 627] on input "Search Jobs" at bounding box center [1020, 627] width 133 height 32
click at [442, 369] on h2 "Looking to make career moves in [GEOGRAPHIC_DATA]?" at bounding box center [613, 374] width 950 height 29
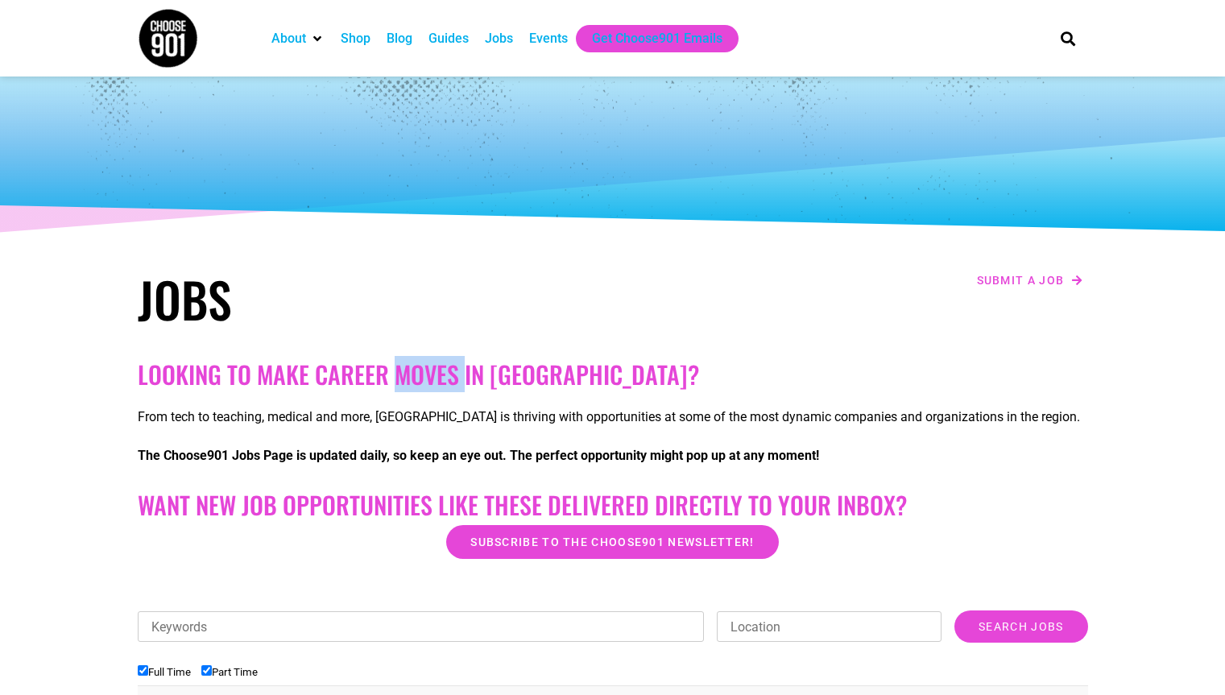
drag, startPoint x: 442, startPoint y: 369, endPoint x: 522, endPoint y: 388, distance: 82.0
click at [441, 369] on h2 "Looking to make career moves in [GEOGRAPHIC_DATA]?" at bounding box center [613, 374] width 950 height 29
click at [1012, 624] on input "Search Jobs" at bounding box center [1020, 627] width 133 height 32
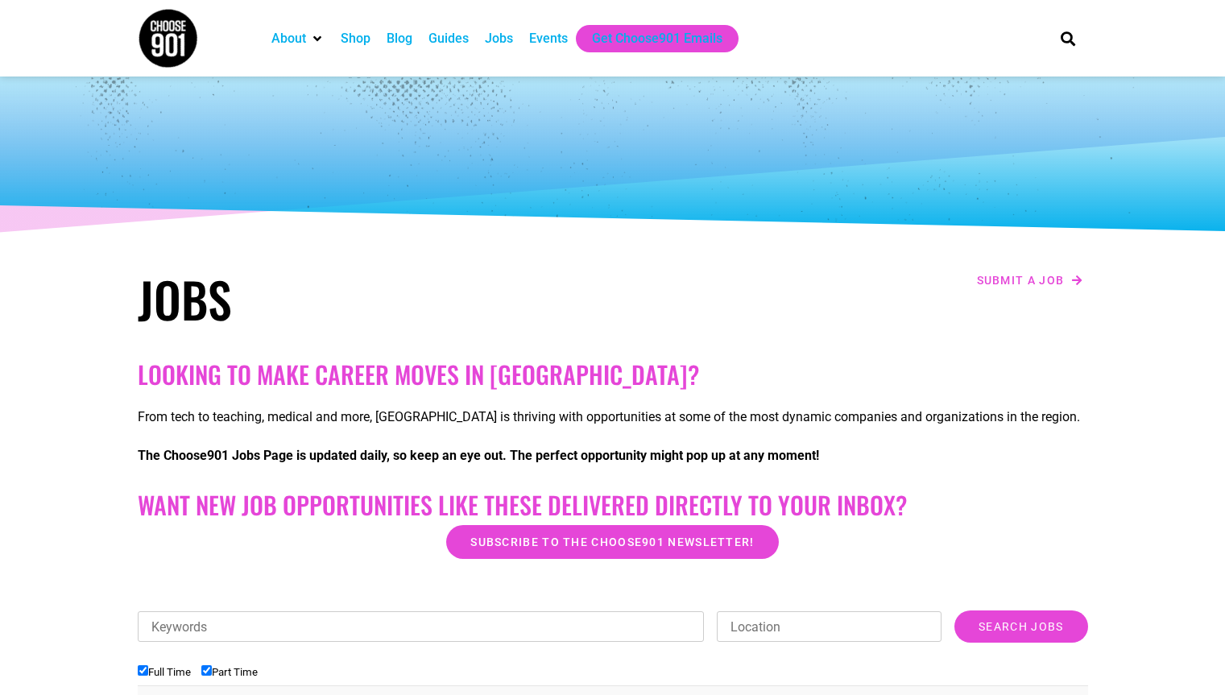
click at [966, 660] on form "Keywords Location Category Administrative Communication Counseling Creative Cus…" at bounding box center [613, 662] width 950 height 102
click at [1004, 633] on input "Search Jobs" at bounding box center [1020, 627] width 133 height 32
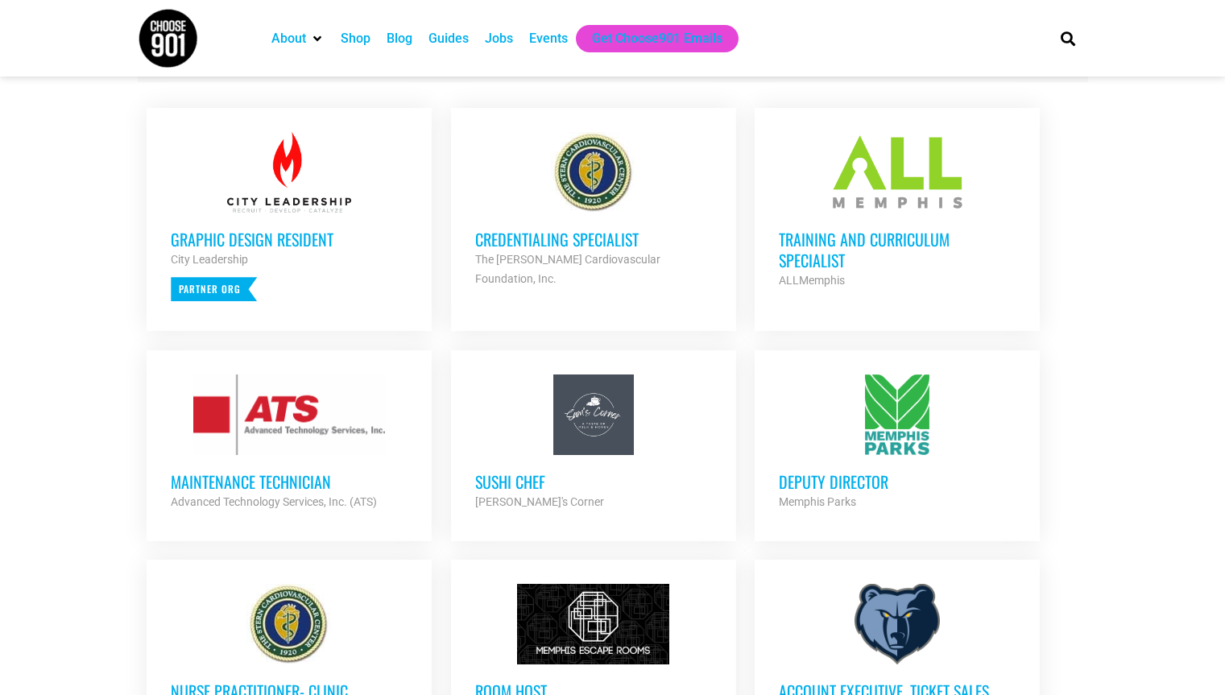
scroll to position [680, 0]
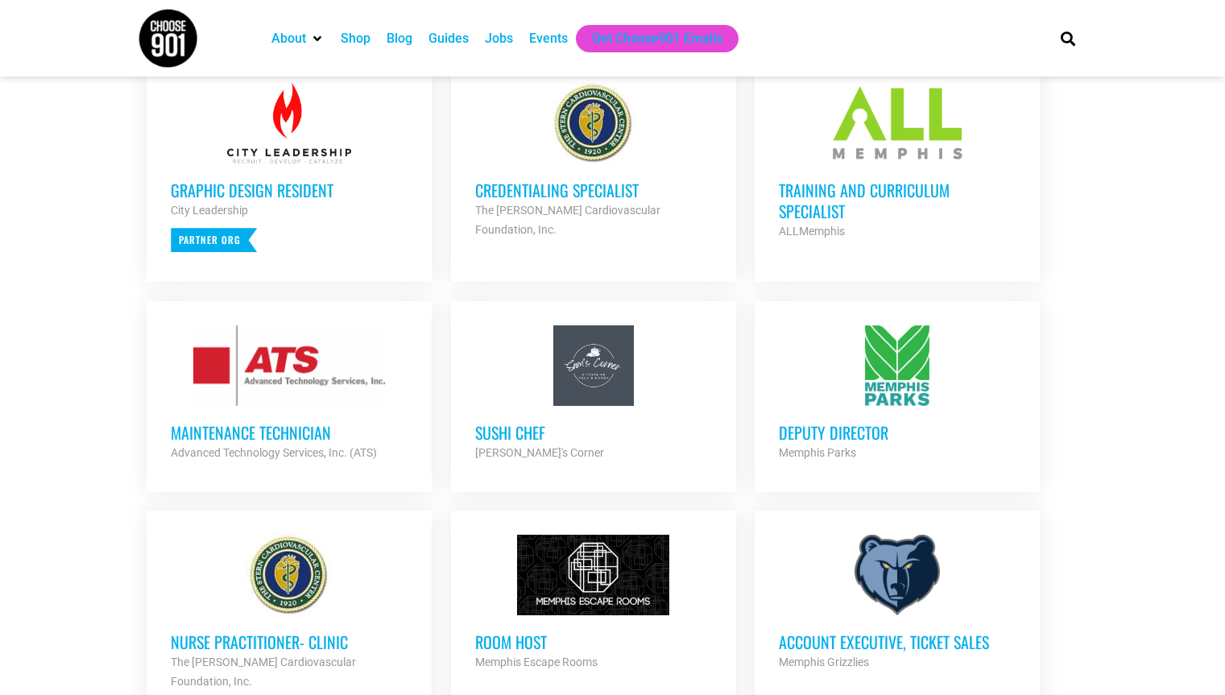
drag, startPoint x: 1223, startPoint y: 302, endPoint x: 1224, endPoint y: 329, distance: 27.4
click at [1224, 355] on section "Looking to make career moves in Memphis? From tech to teaching, medical and mor…" at bounding box center [612, 691] width 1225 height 2039
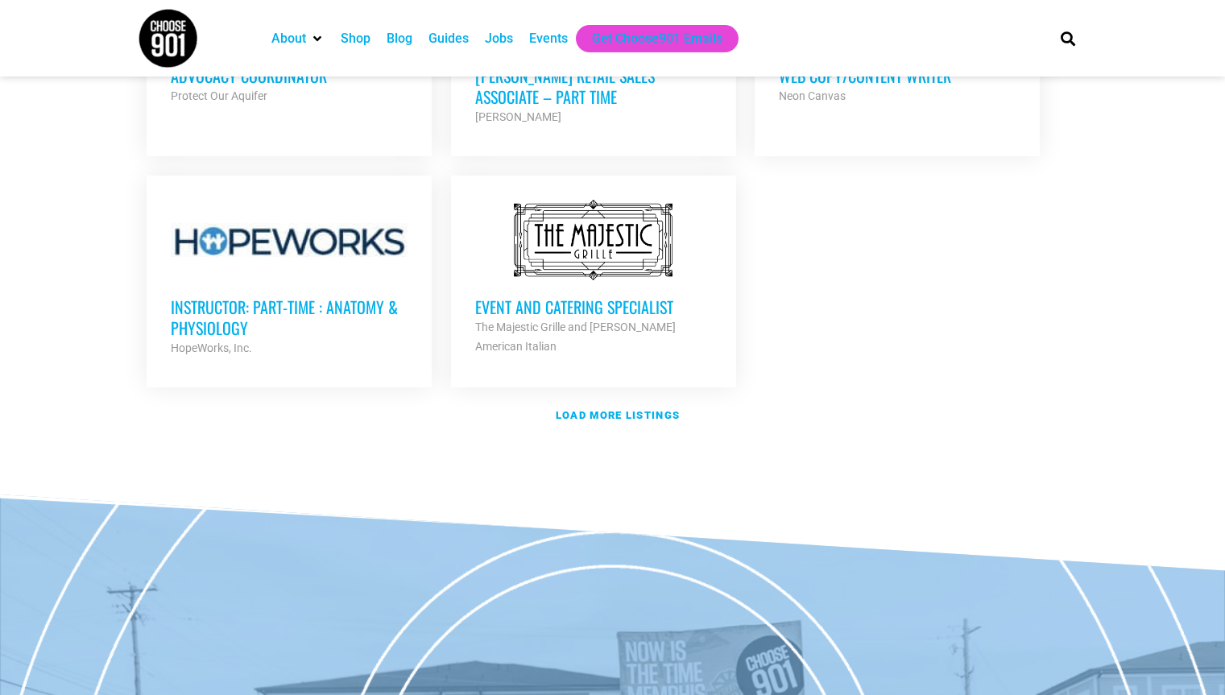
scroll to position [1842, 0]
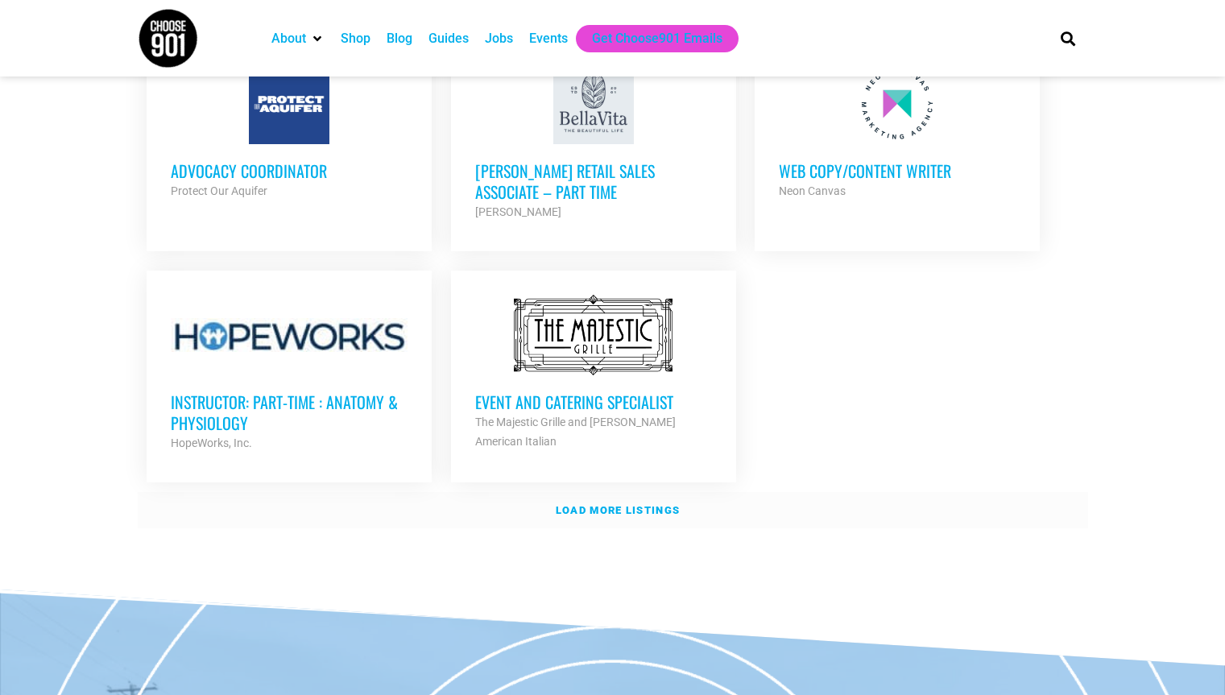
click at [619, 504] on strong "Load more listings" at bounding box center [618, 510] width 124 height 12
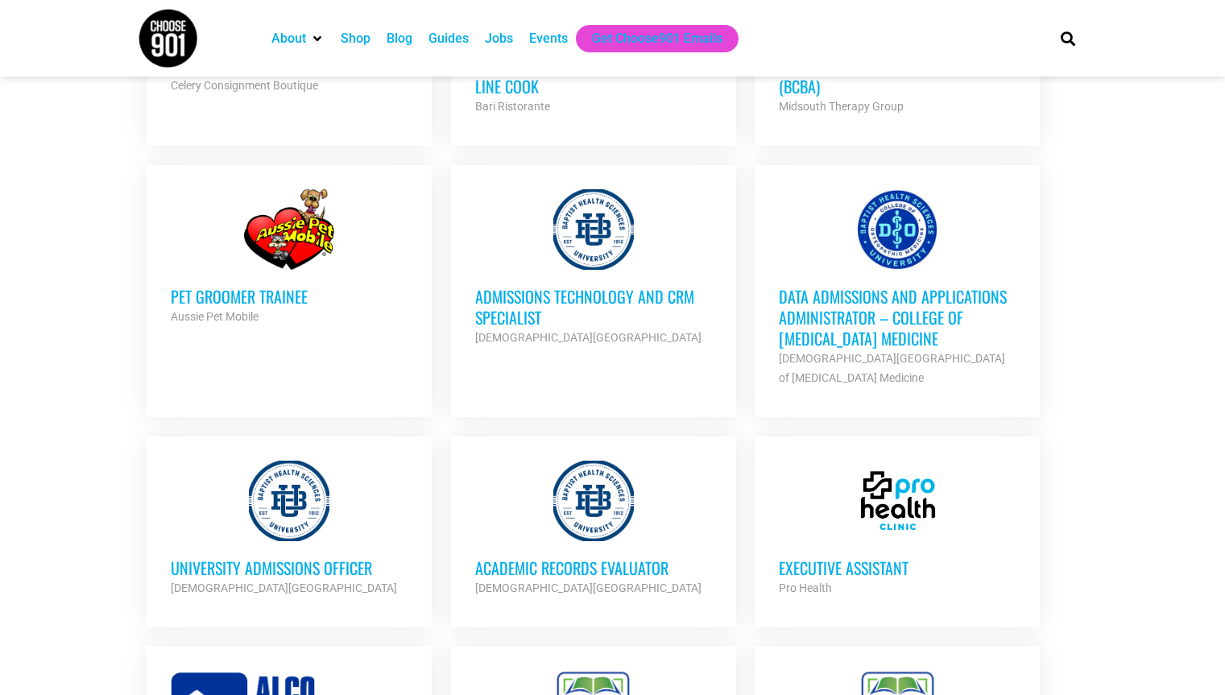
scroll to position [2893, 0]
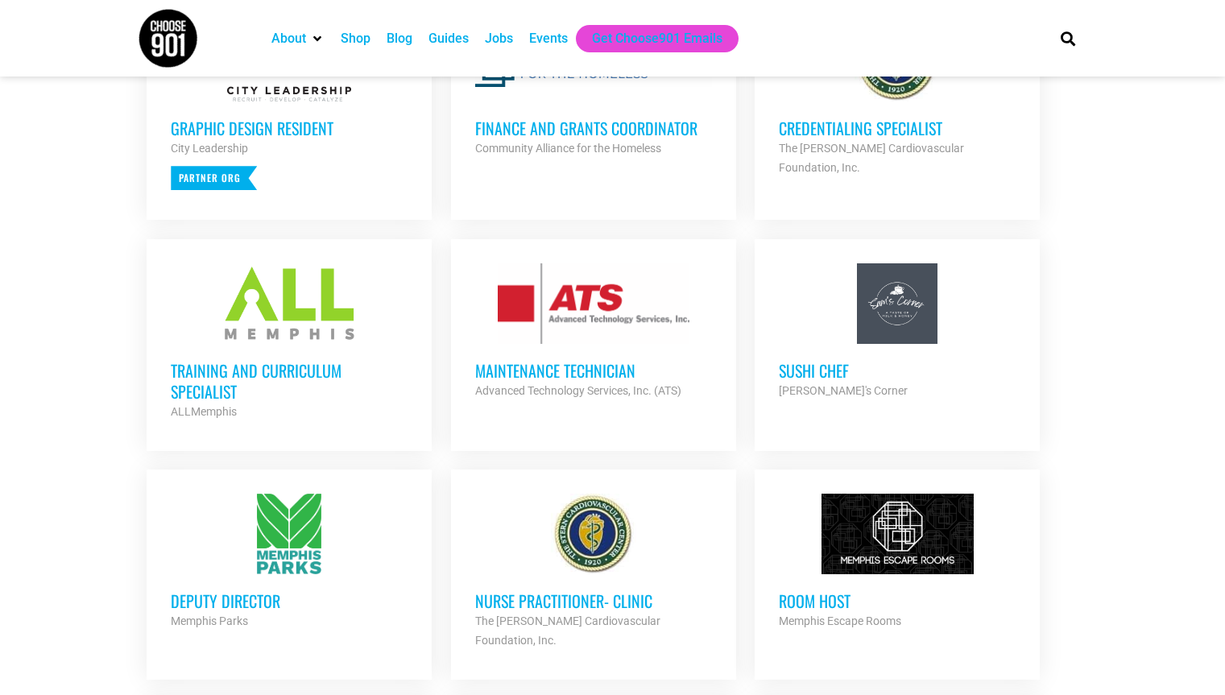
scroll to position [760, 0]
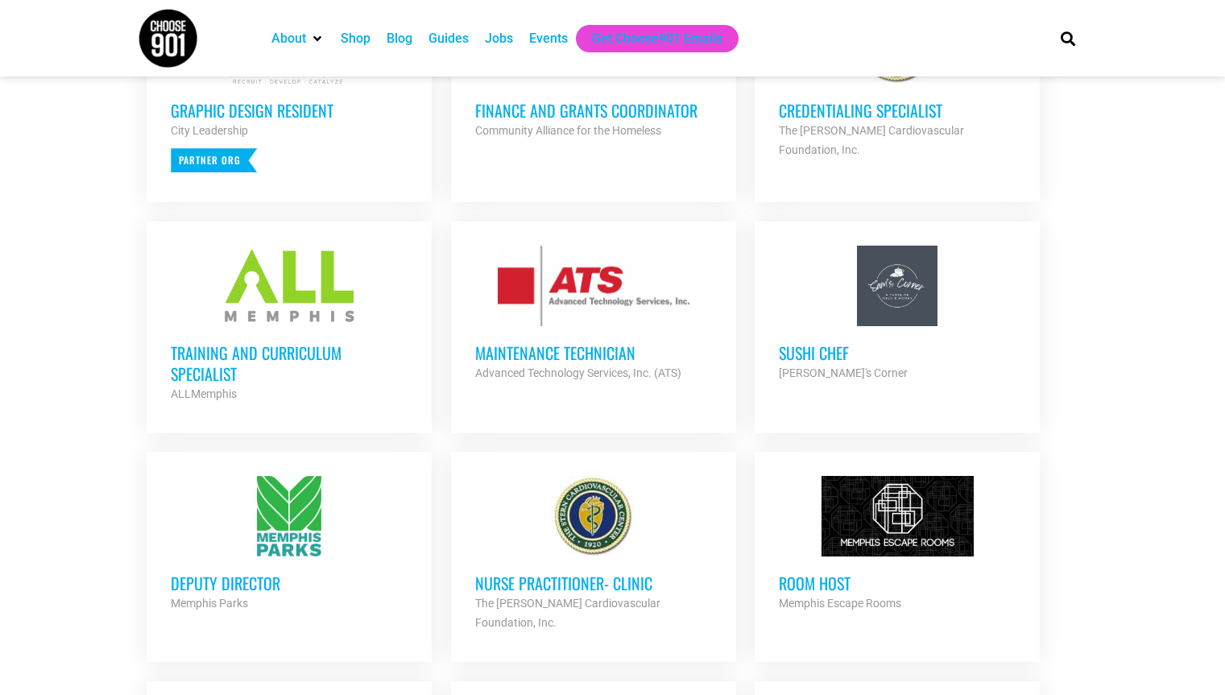
click at [545, 348] on h3 "Maintenance Technician" at bounding box center [593, 352] width 237 height 21
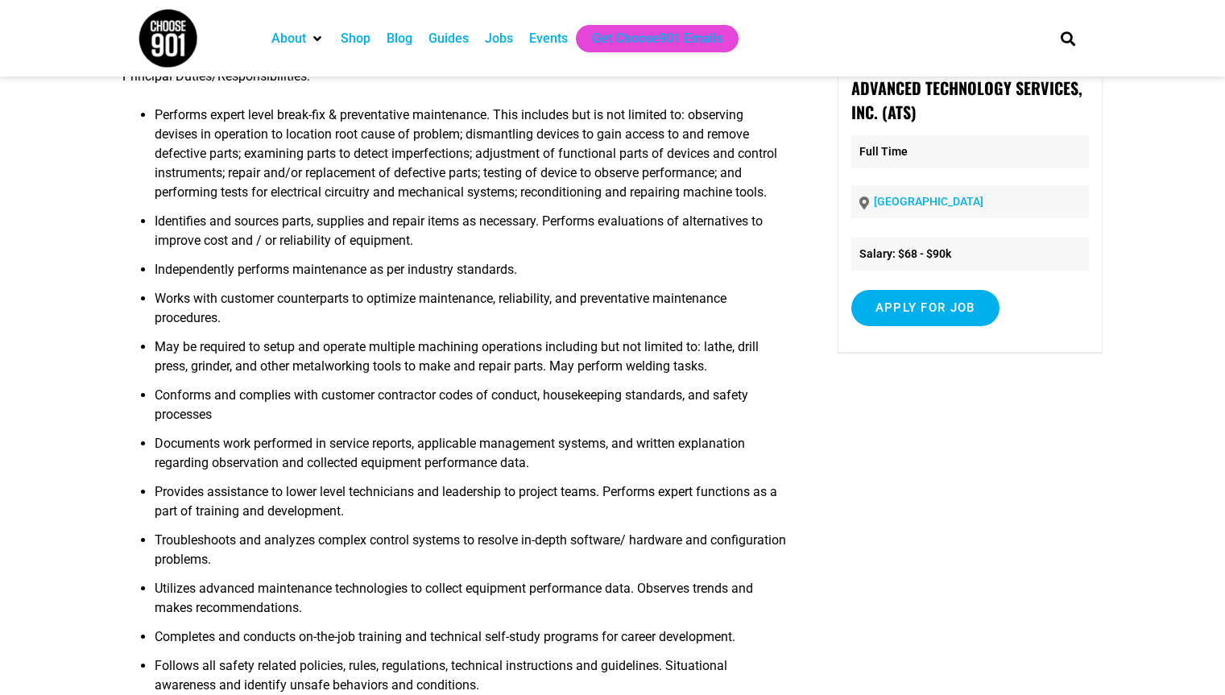
scroll to position [2, 0]
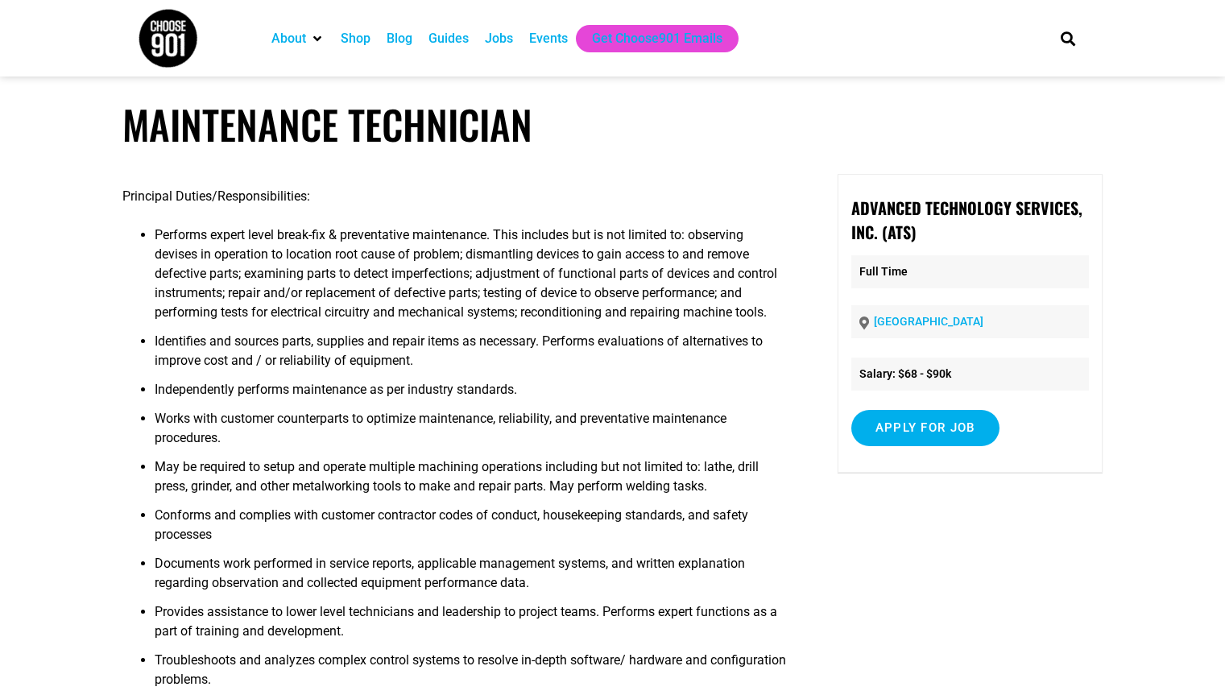
drag, startPoint x: 28, startPoint y: 2, endPoint x: 671, endPoint y: 163, distance: 662.6
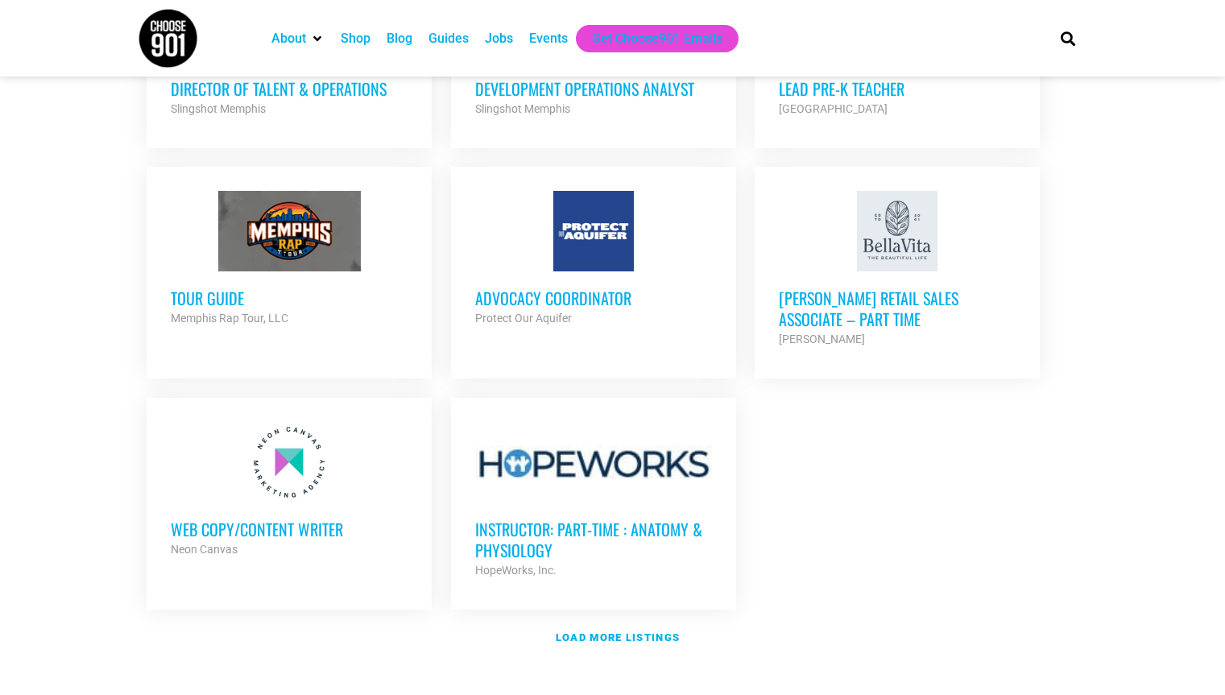
scroll to position [1743, 0]
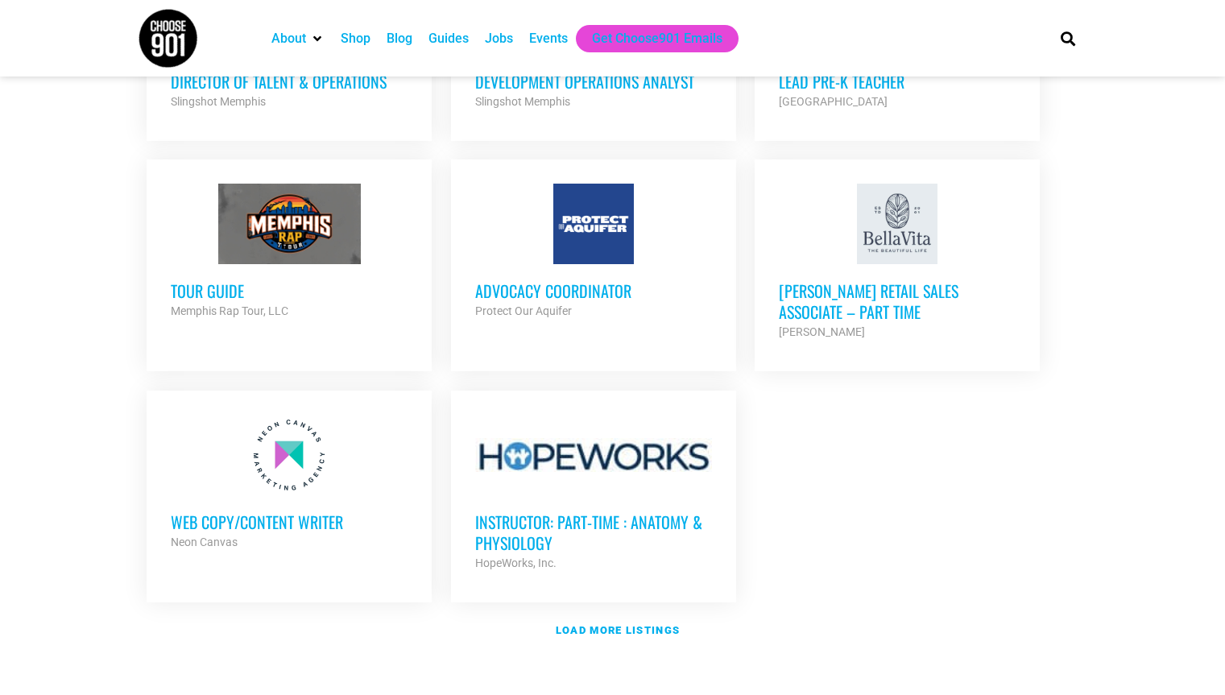
click at [196, 280] on h3 "Tour Guide" at bounding box center [289, 290] width 237 height 21
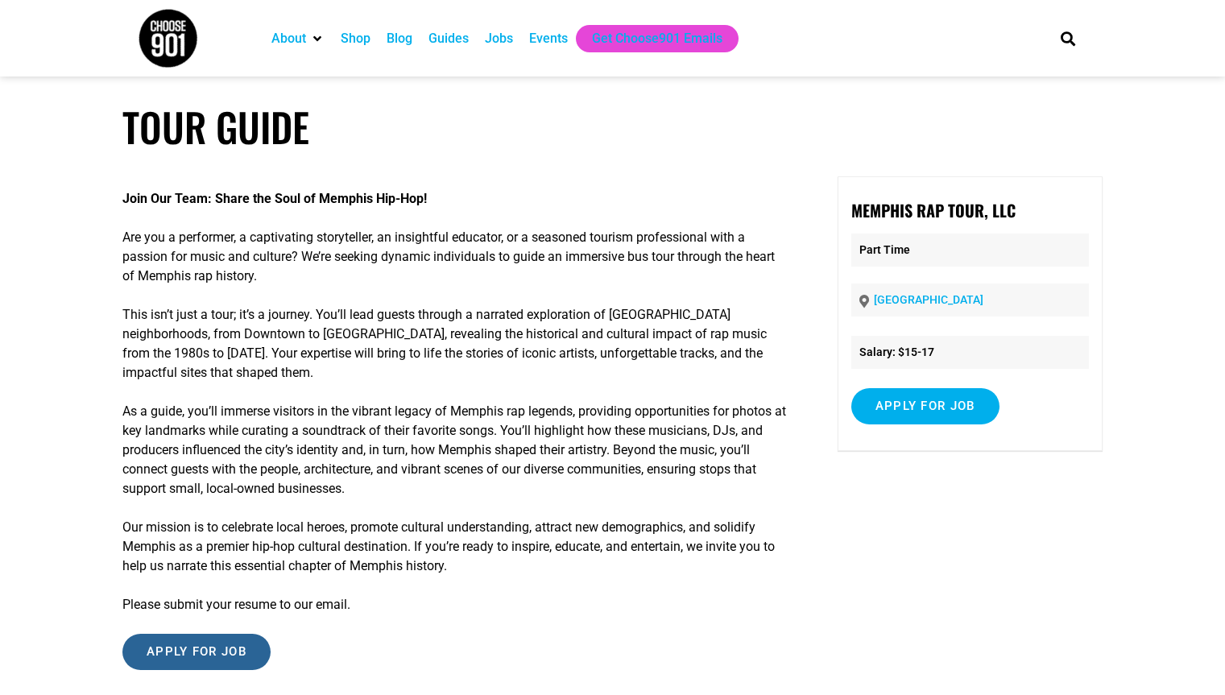
click at [187, 649] on input "Apply for job" at bounding box center [196, 652] width 148 height 36
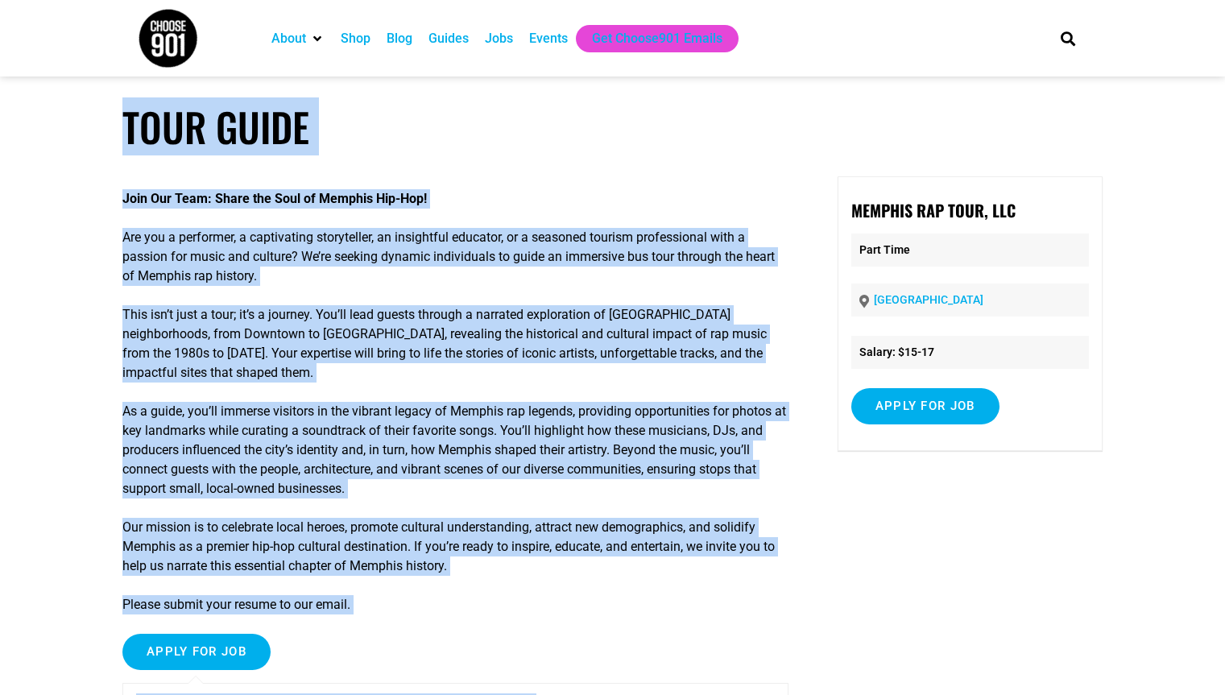
drag, startPoint x: 571, startPoint y: 619, endPoint x: 190, endPoint y: 148, distance: 605.9
click at [89, 105] on article "Tour Guide Join Our Team: Share the Soul of Memphis Hip-Hop! Are you a performe…" at bounding box center [612, 436] width 1225 height 666
copy article "Lore Ipsum Dolo Sit Amet: Conse adi Elit se Doeiusm Tem-Inc! Utl etd m aliquaen…"
click at [589, 101] on body "About Contact Us Donate Shop Blog Guides Jobs Events Get Choose901 Emails Searc…" at bounding box center [612, 638] width 1225 height 1277
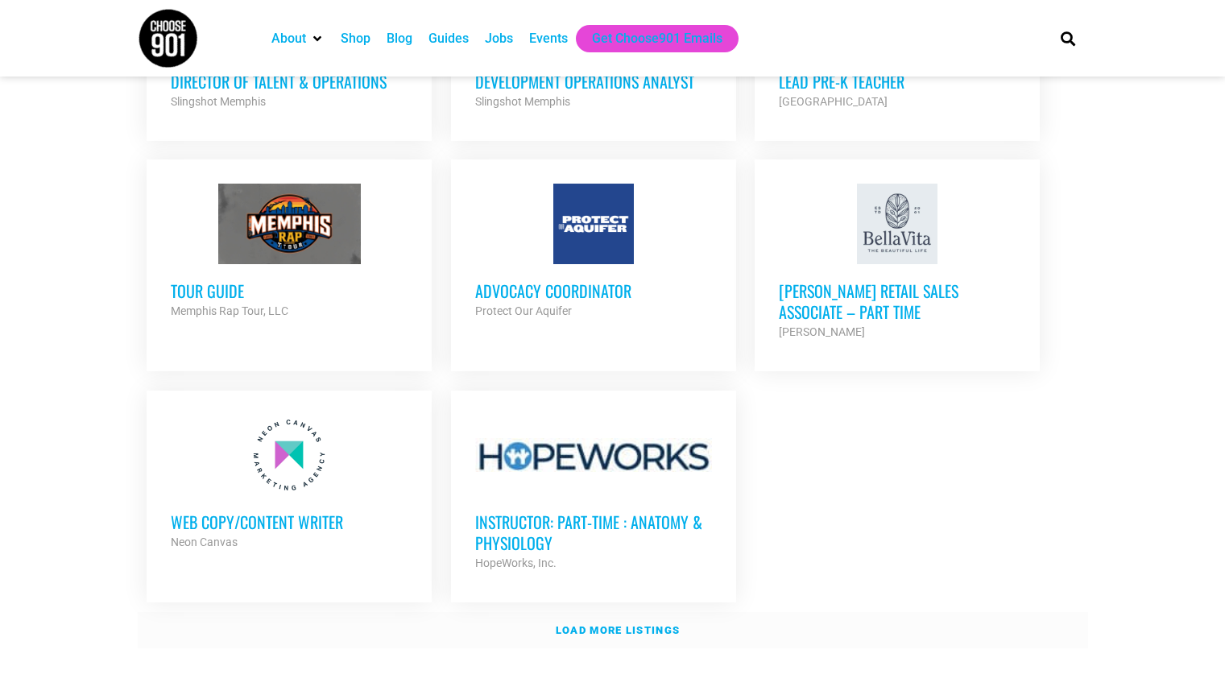
click at [640, 624] on strong "Load more listings" at bounding box center [618, 630] width 124 height 12
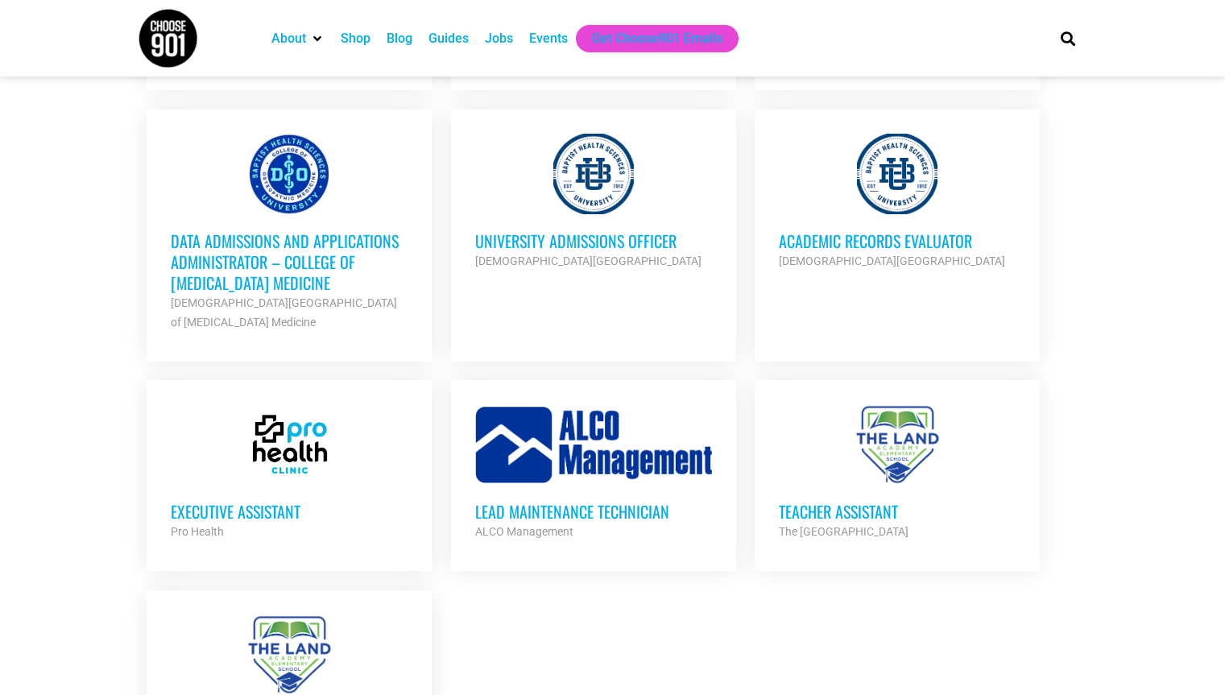
scroll to position [3375, 0]
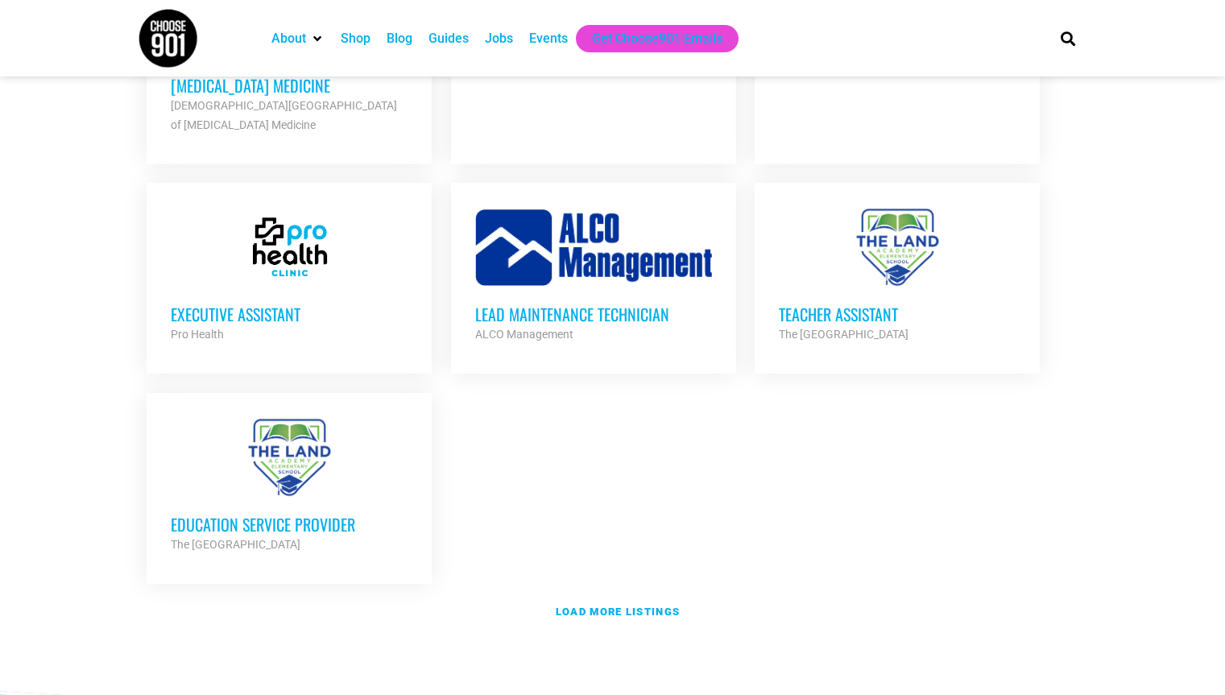
click at [557, 304] on h3 "Lead Maintenance Technician" at bounding box center [593, 314] width 237 height 21
click at [556, 304] on h3 "Lead Maintenance Technician" at bounding box center [593, 314] width 237 height 21
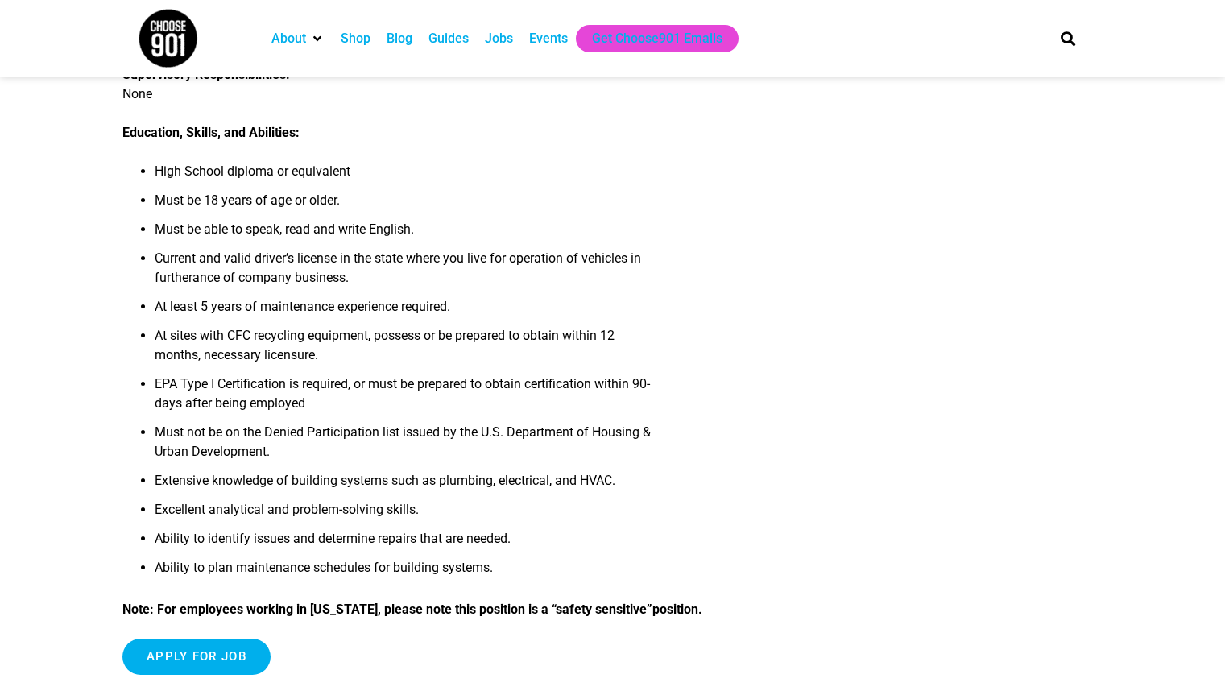
scroll to position [1538, 0]
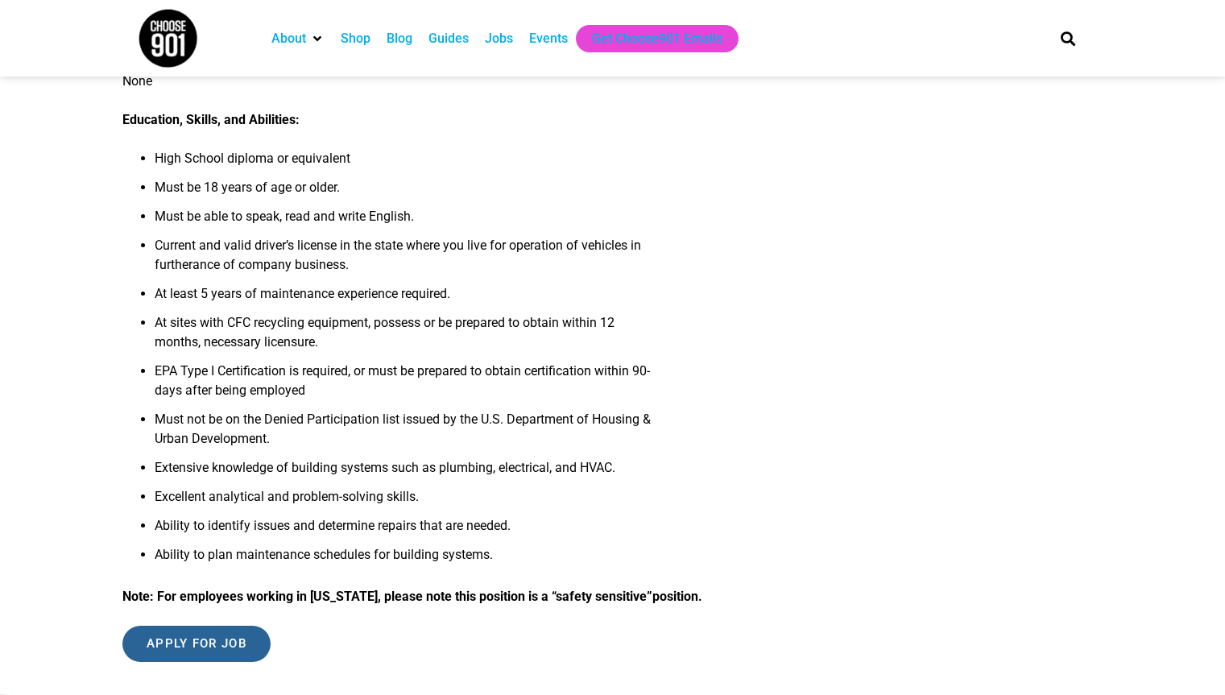
click at [173, 647] on input "Apply for job" at bounding box center [196, 644] width 148 height 36
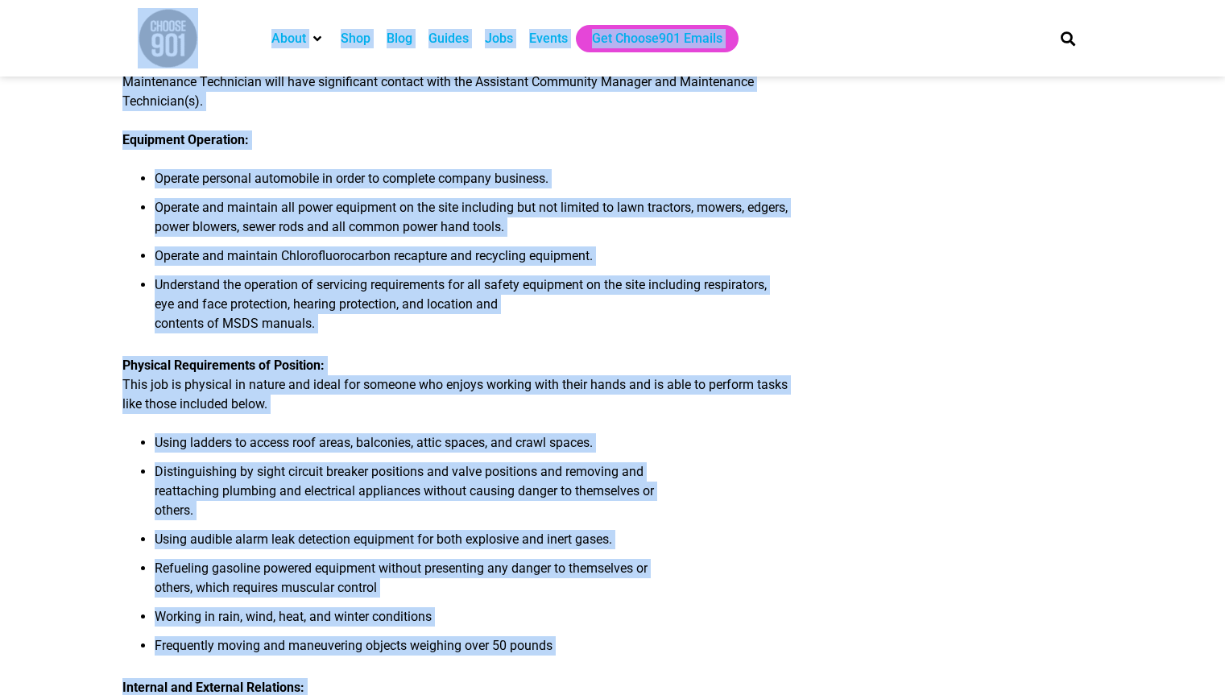
scroll to position [677, 0]
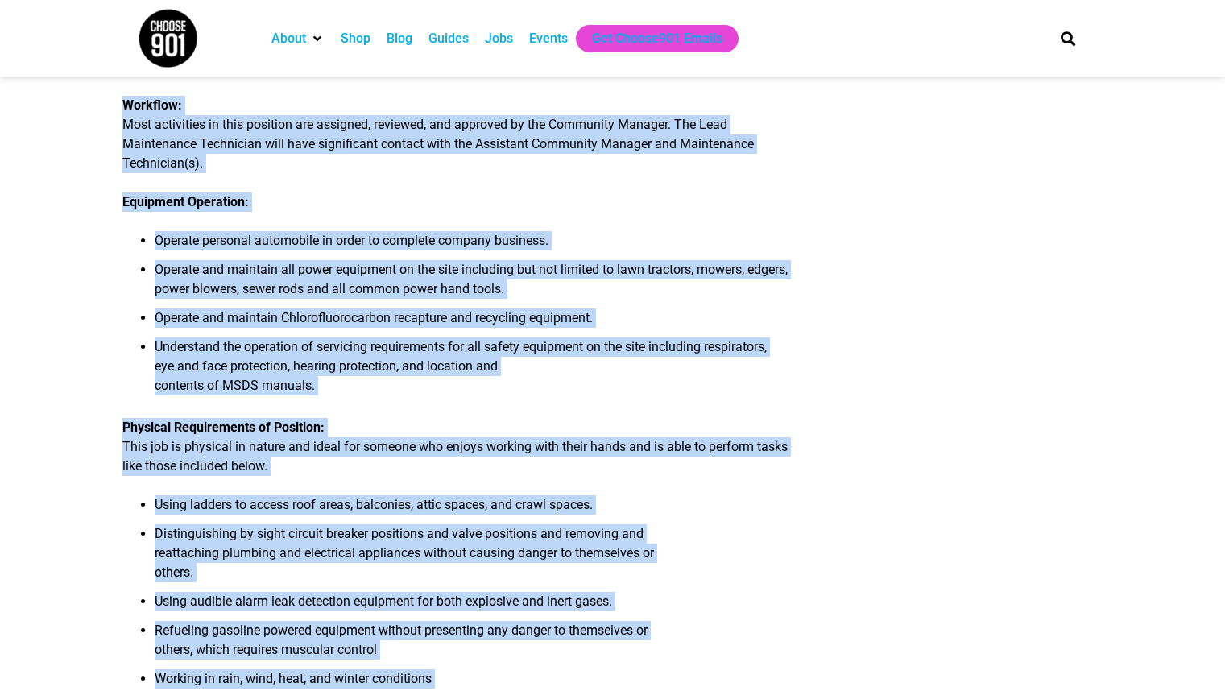
drag, startPoint x: 472, startPoint y: 581, endPoint x: 110, endPoint y: 134, distance: 575.5
click at [110, 134] on article "Lead Maintenance Technician At Alco, we are dedicated to providing quality apar…" at bounding box center [612, 525] width 1225 height 2196
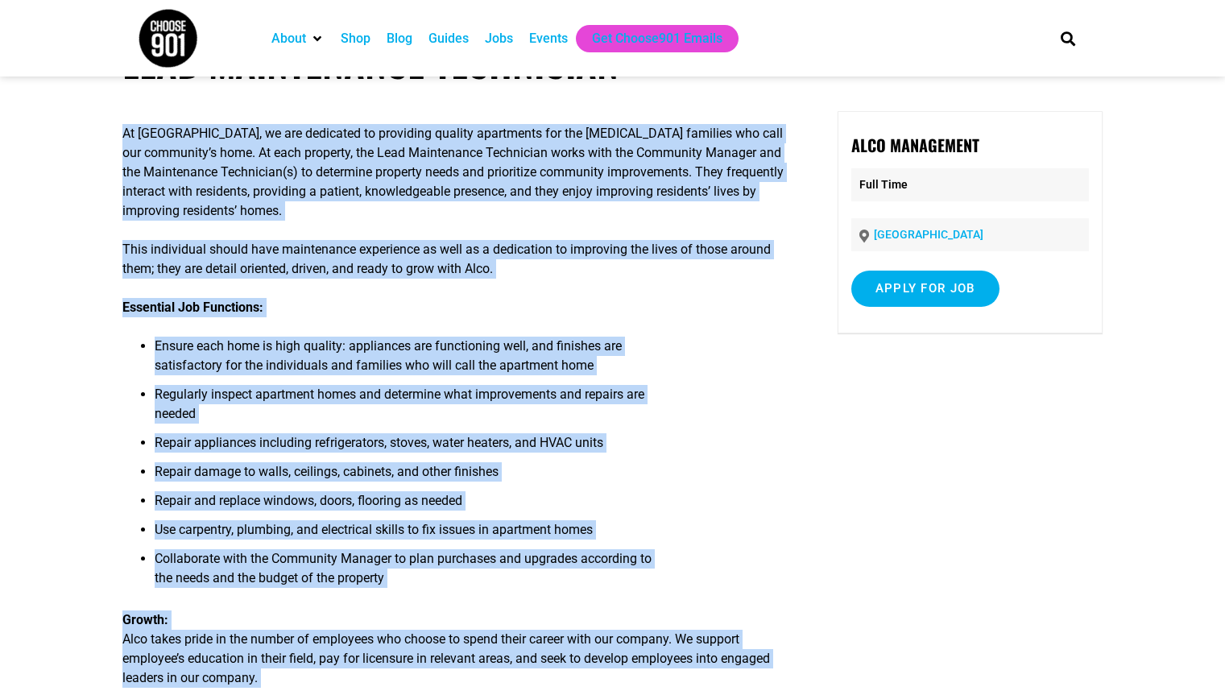
scroll to position [0, 0]
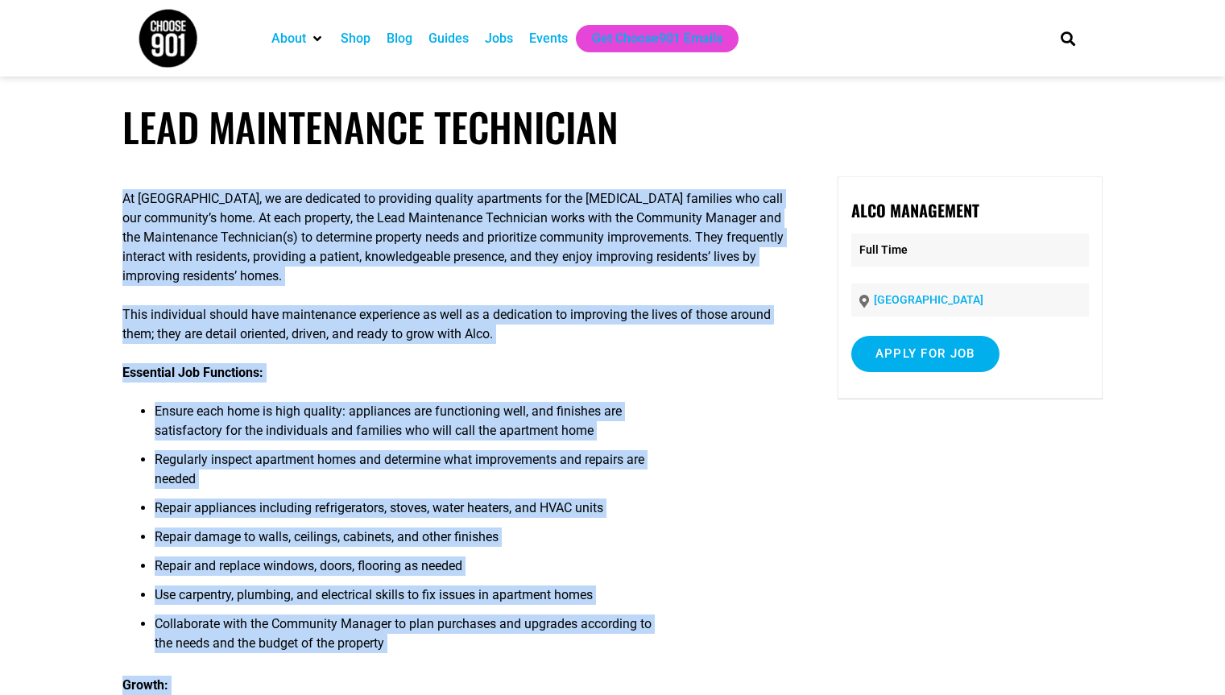
copy div "At Alco, we are dedicated to providing quality apartments for the low-income fa…"
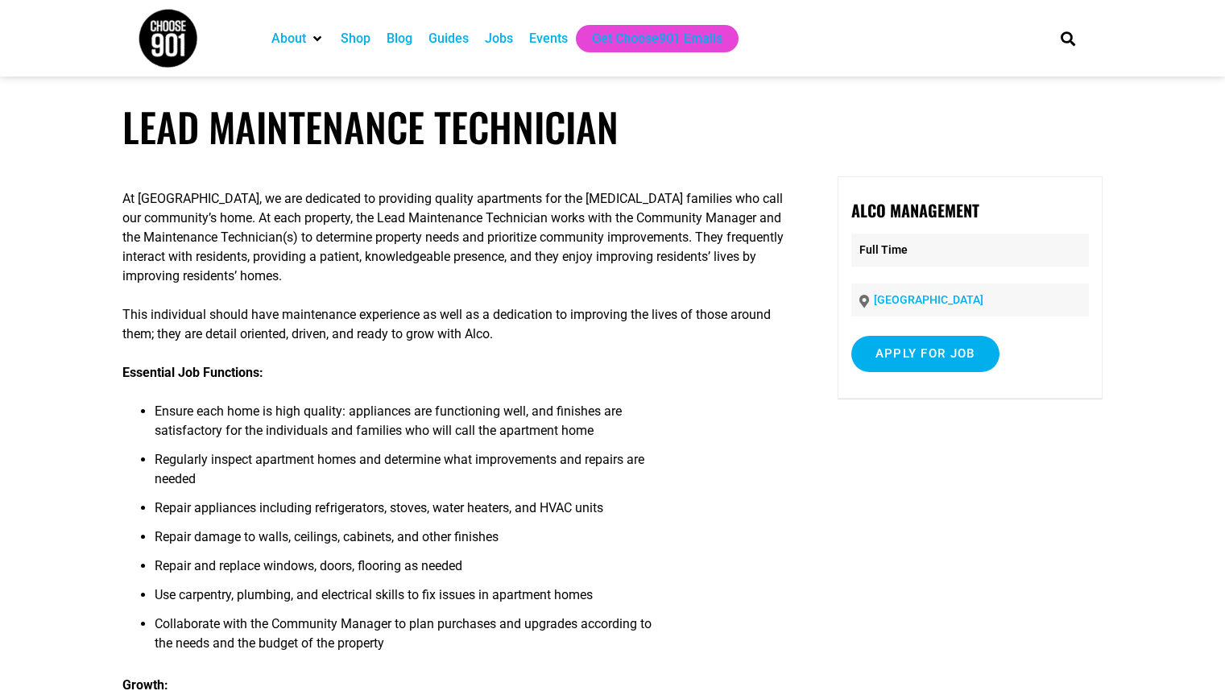
click at [674, 123] on h1 "Lead Maintenance Technician" at bounding box center [612, 127] width 980 height 48
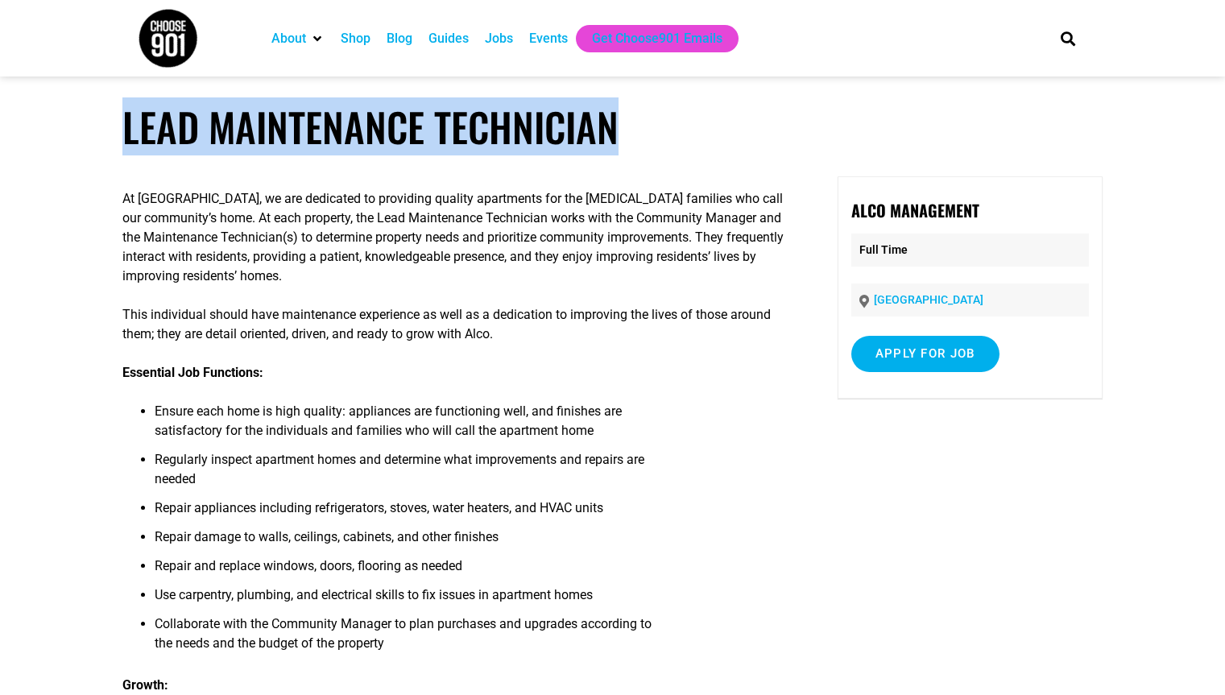
drag, startPoint x: 648, startPoint y: 122, endPoint x: 109, endPoint y: 122, distance: 539.6
copy h1 "Lead Maintenance Technician"
